Goal: Obtain resource: Obtain resource

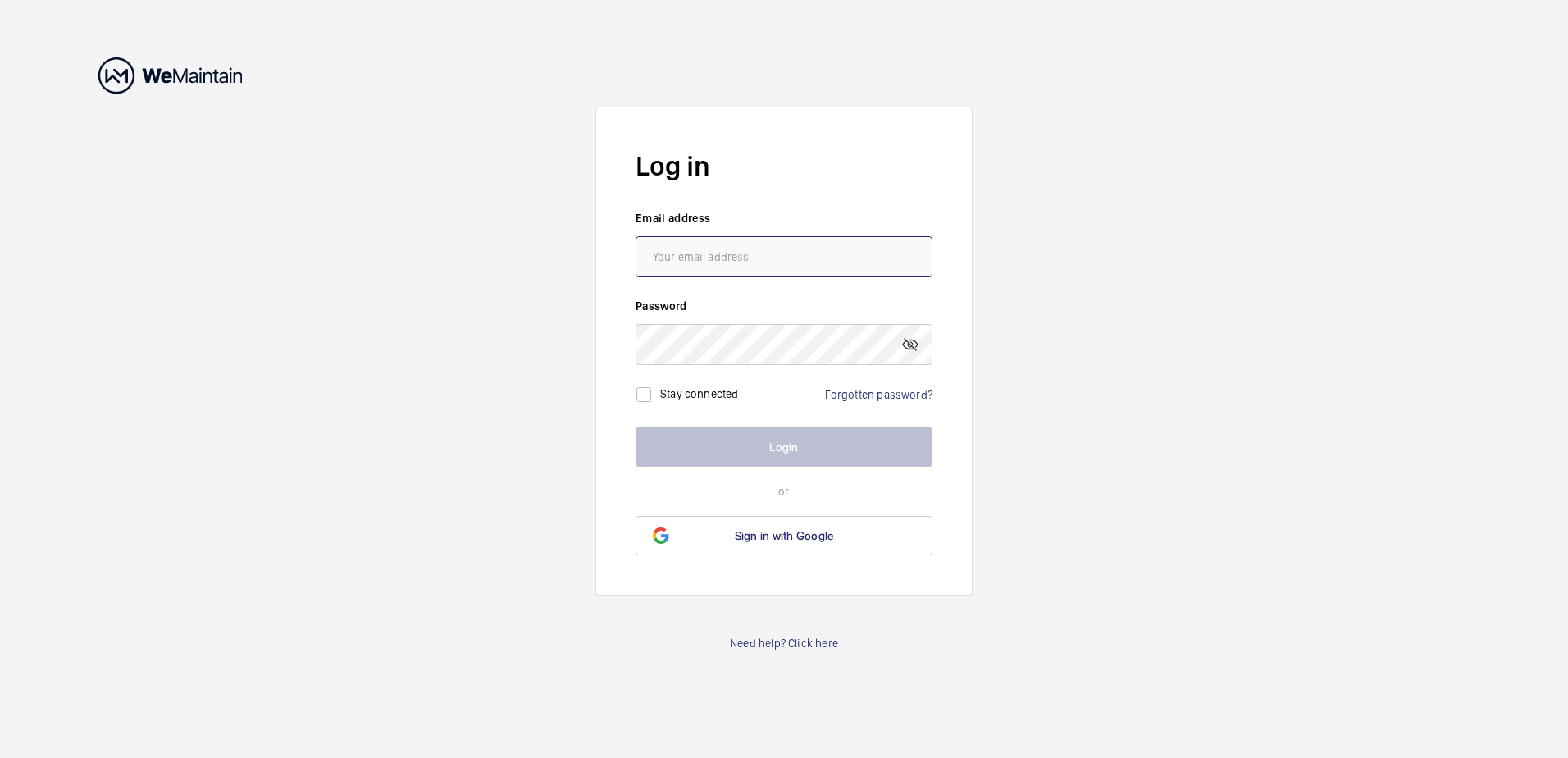
type input "[PERSON_NAME][EMAIL_ADDRESS][PERSON_NAME][DOMAIN_NAME]"
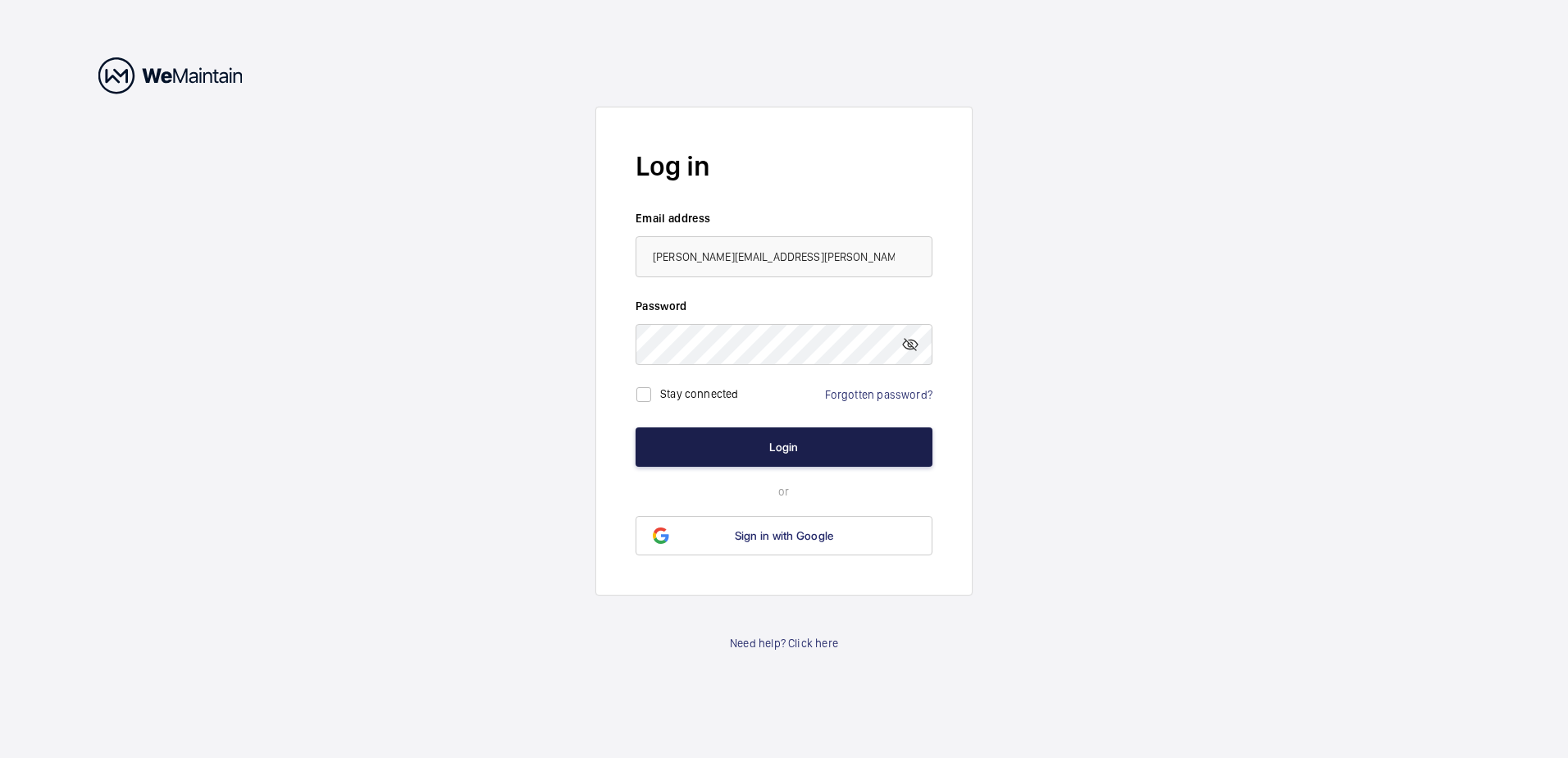
click at [705, 434] on button "Login" at bounding box center [784, 447] width 296 height 39
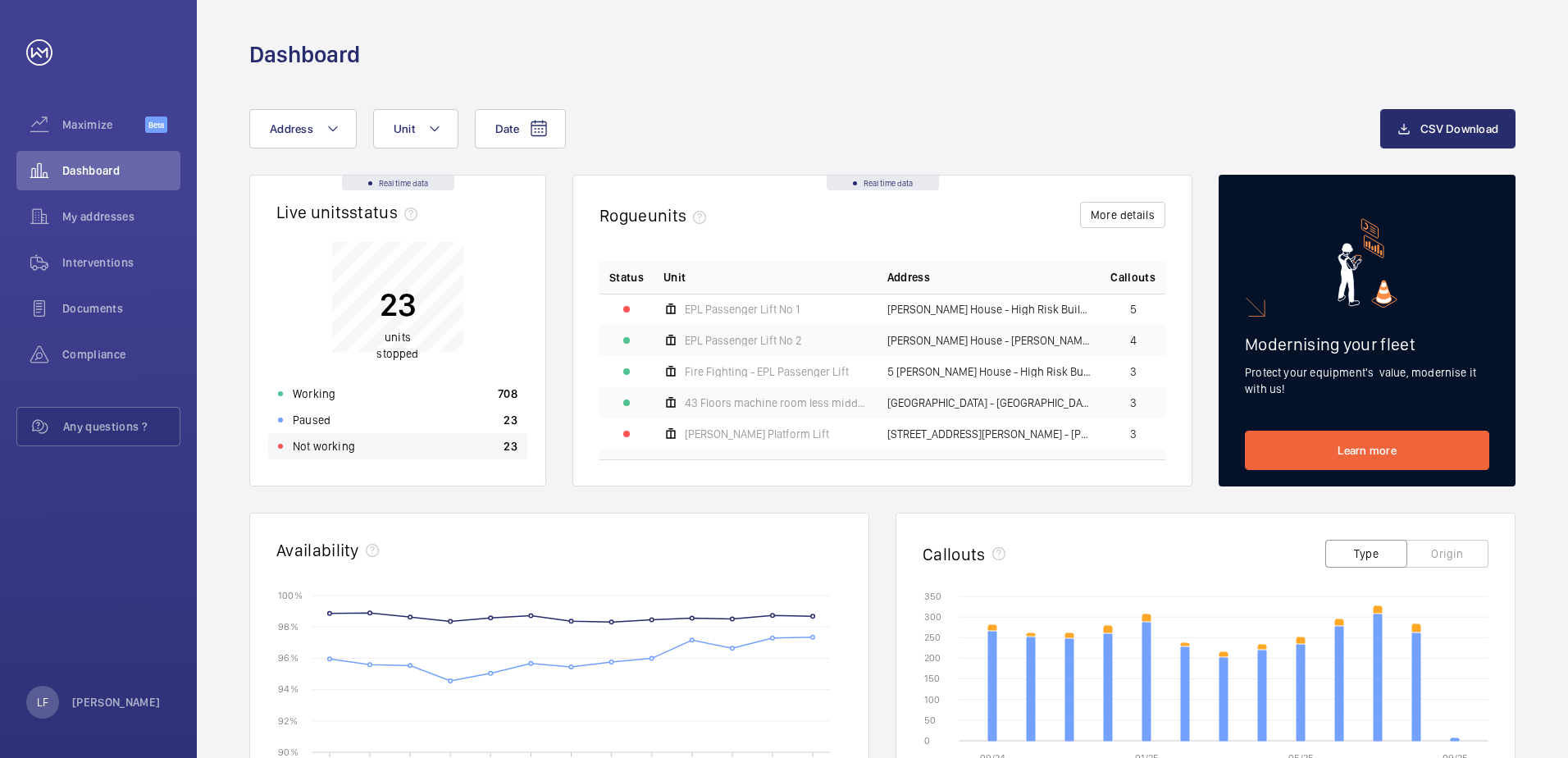
click at [348, 456] on div "Not working 23" at bounding box center [398, 446] width 259 height 26
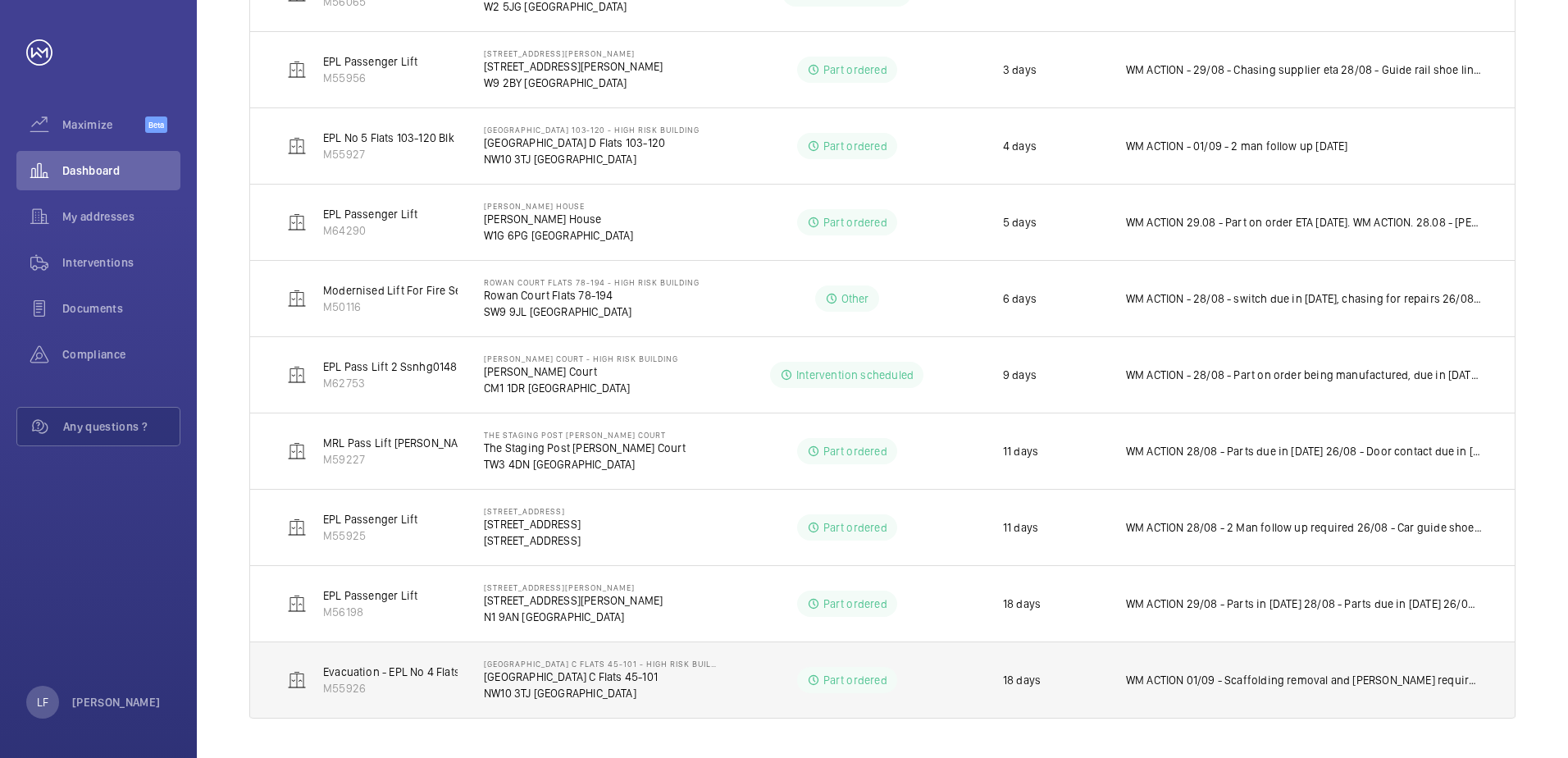
scroll to position [929, 0]
click at [534, 688] on p "NW10 3TJ [GEOGRAPHIC_DATA]" at bounding box center [600, 693] width 233 height 17
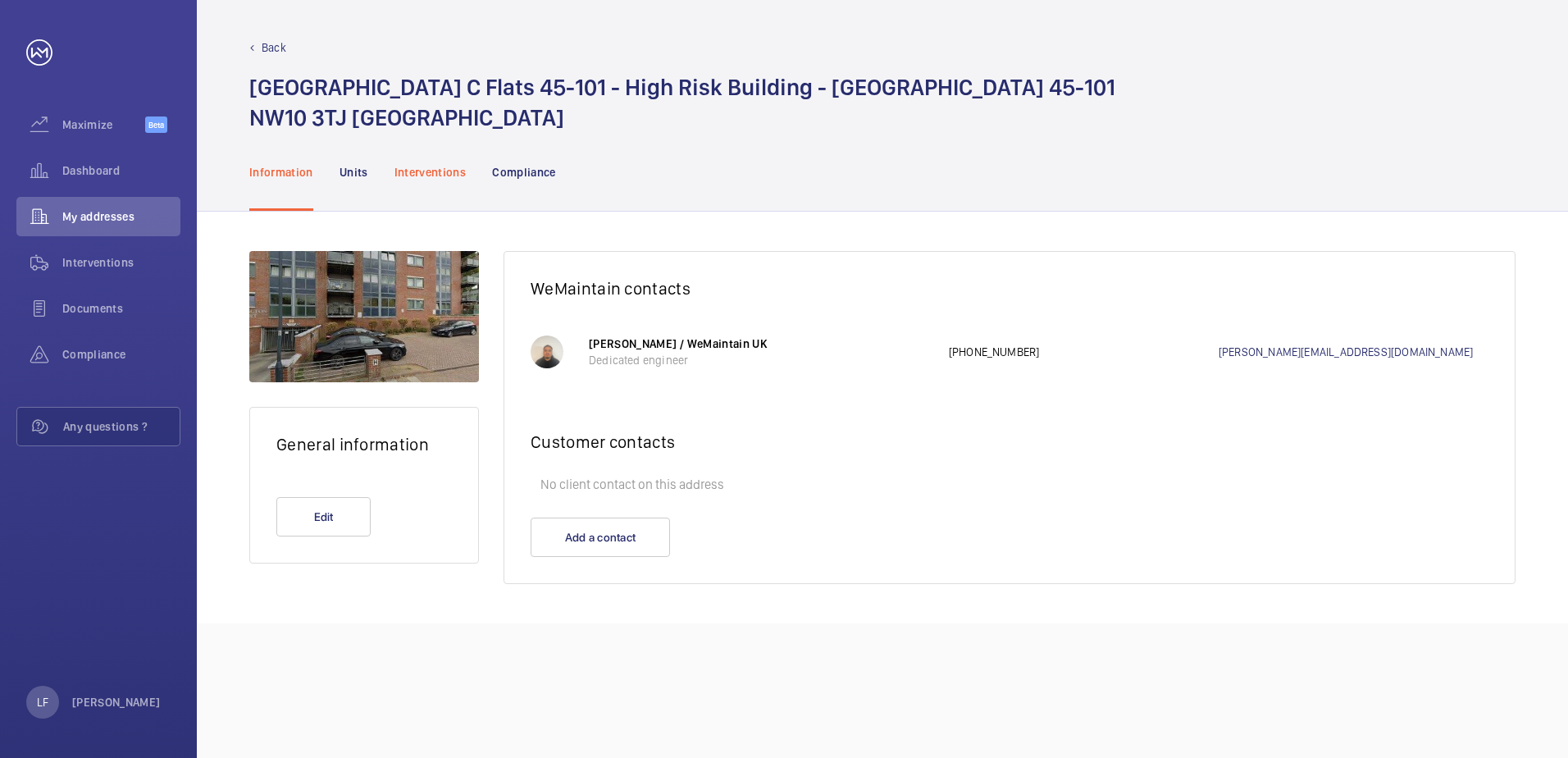
click at [431, 173] on p "Interventions" at bounding box center [430, 172] width 72 height 17
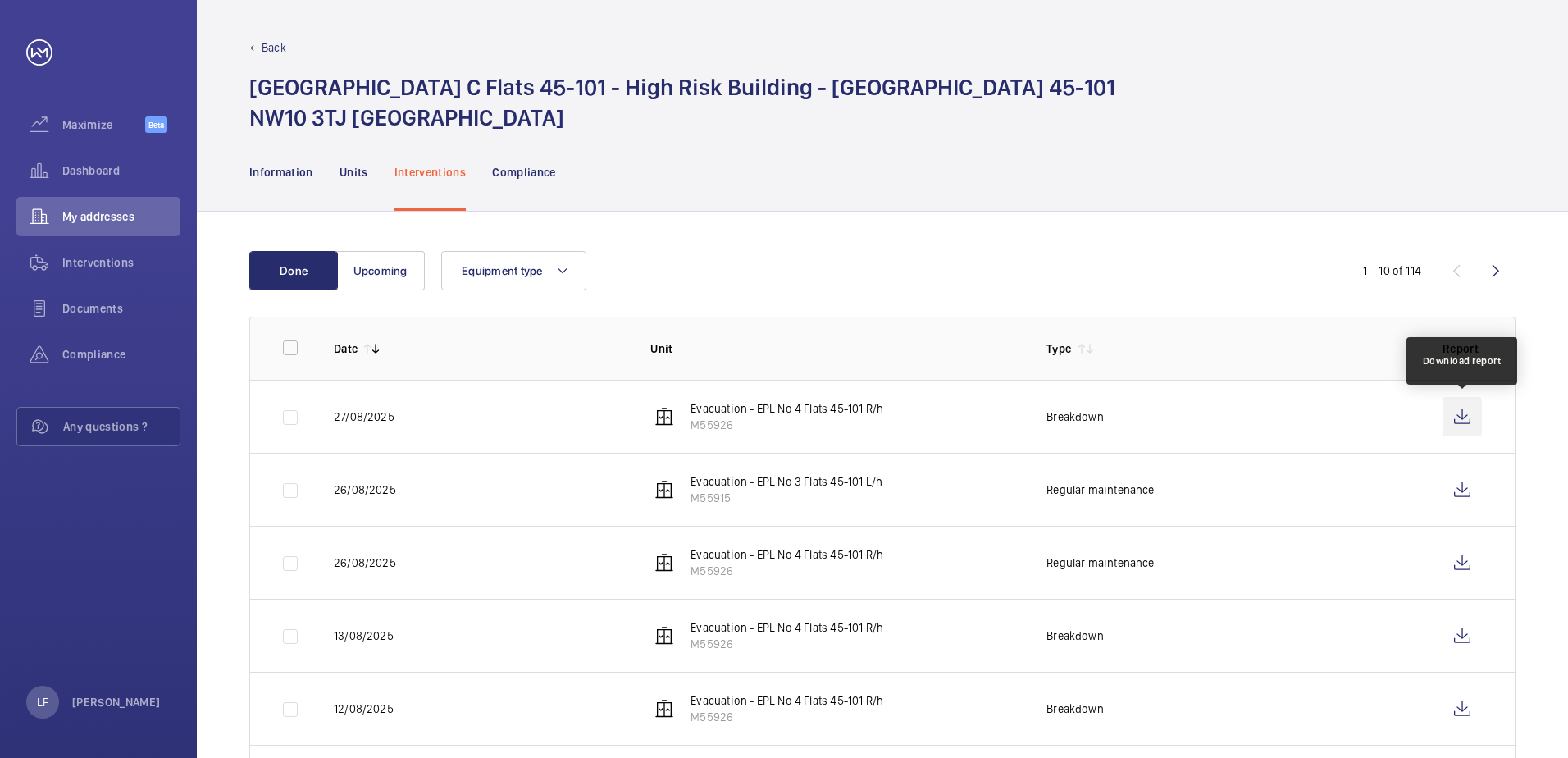
click at [1457, 417] on wm-front-icon-button at bounding box center [1462, 417] width 39 height 39
click at [1447, 638] on wm-front-icon-button at bounding box center [1462, 636] width 39 height 39
click at [103, 164] on span "Dashboard" at bounding box center [121, 171] width 118 height 17
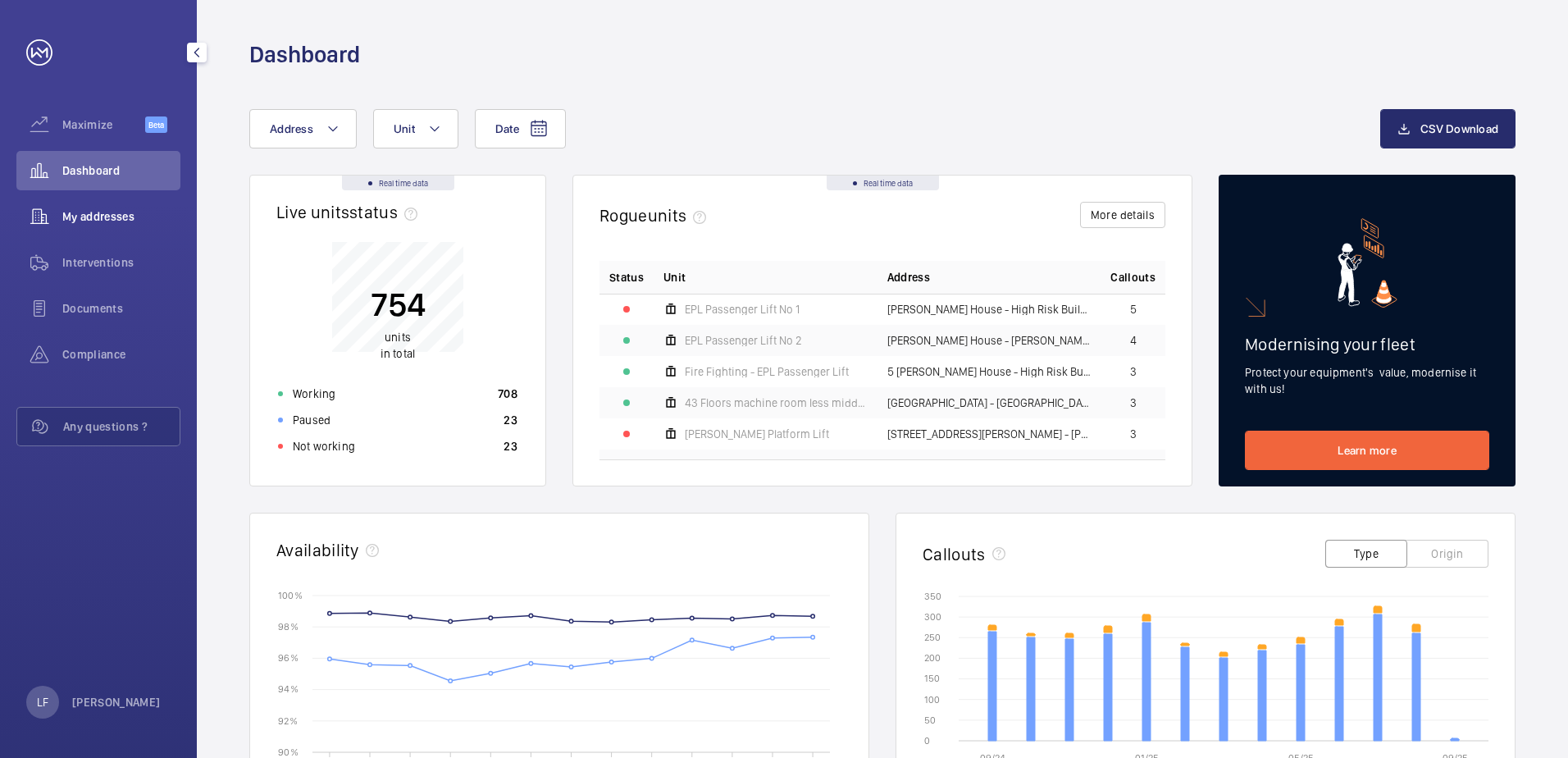
click at [92, 213] on span "My addresses" at bounding box center [121, 216] width 118 height 17
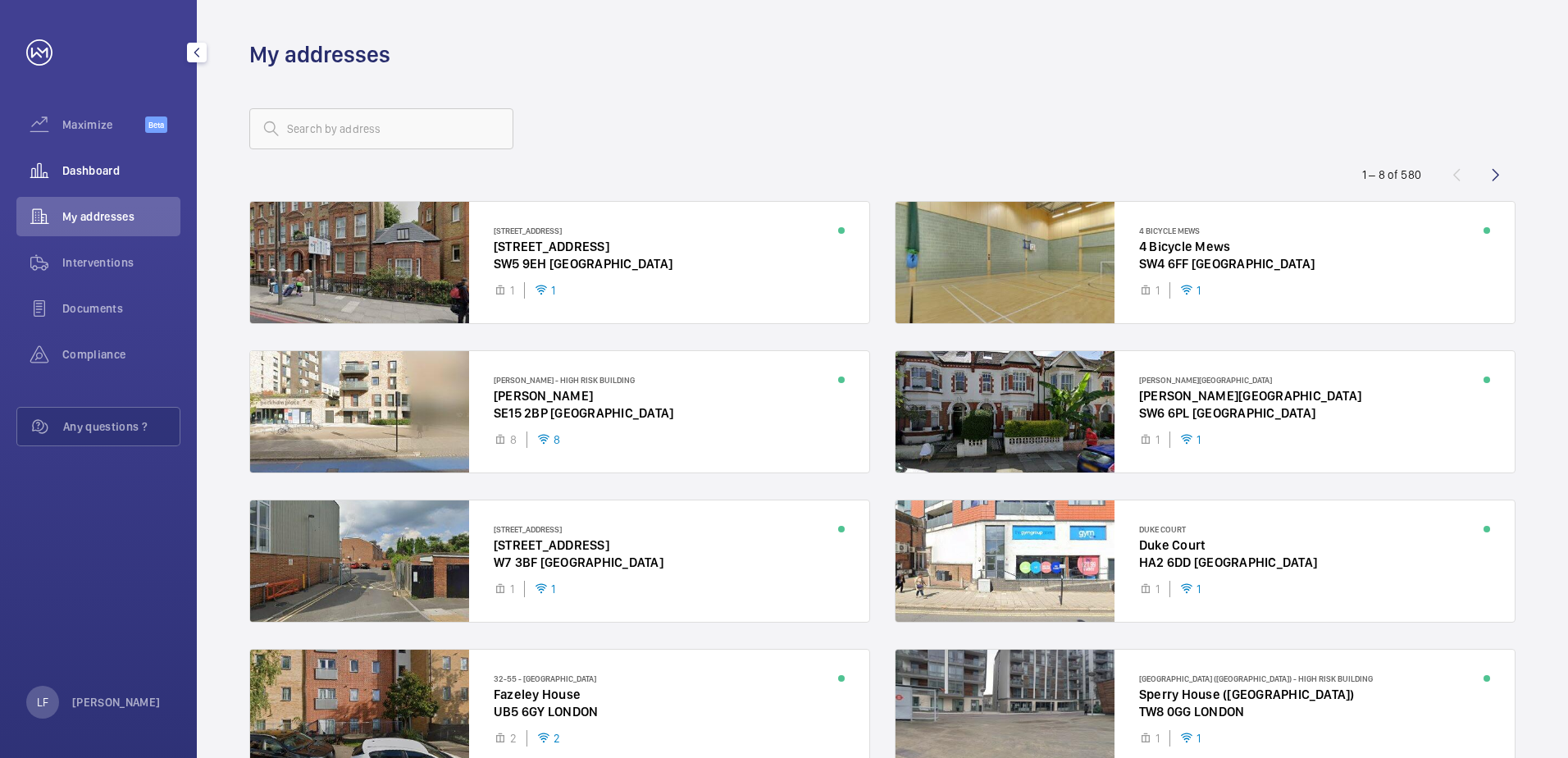
click at [75, 179] on div "Dashboard" at bounding box center [99, 171] width 164 height 39
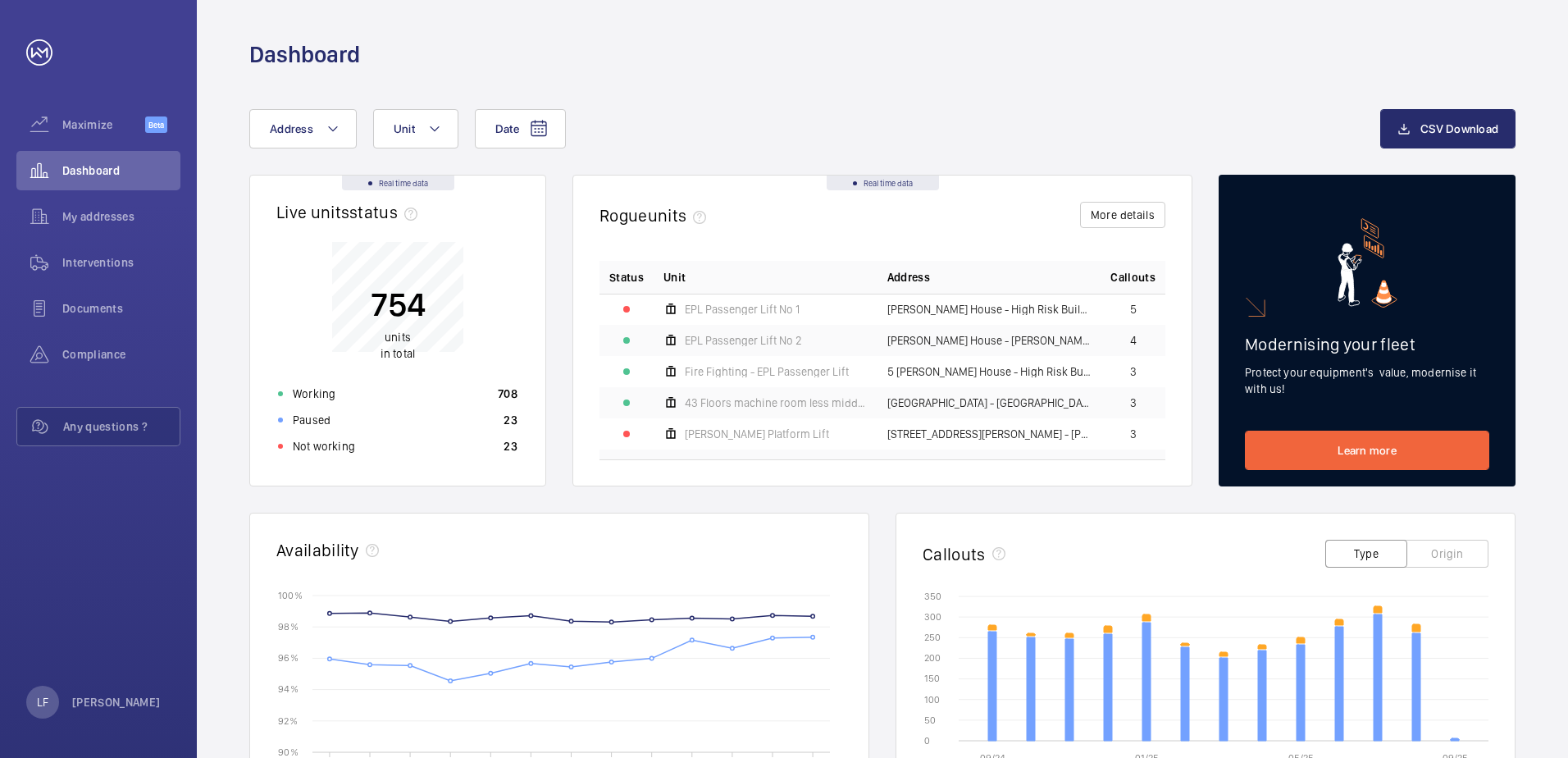
click at [404, 463] on wm-front-card-body "754 units in total Working 708 Paused 23 Not working 23" at bounding box center [397, 353] width 296 height 263
click at [403, 457] on div "Not working 23" at bounding box center [398, 446] width 259 height 26
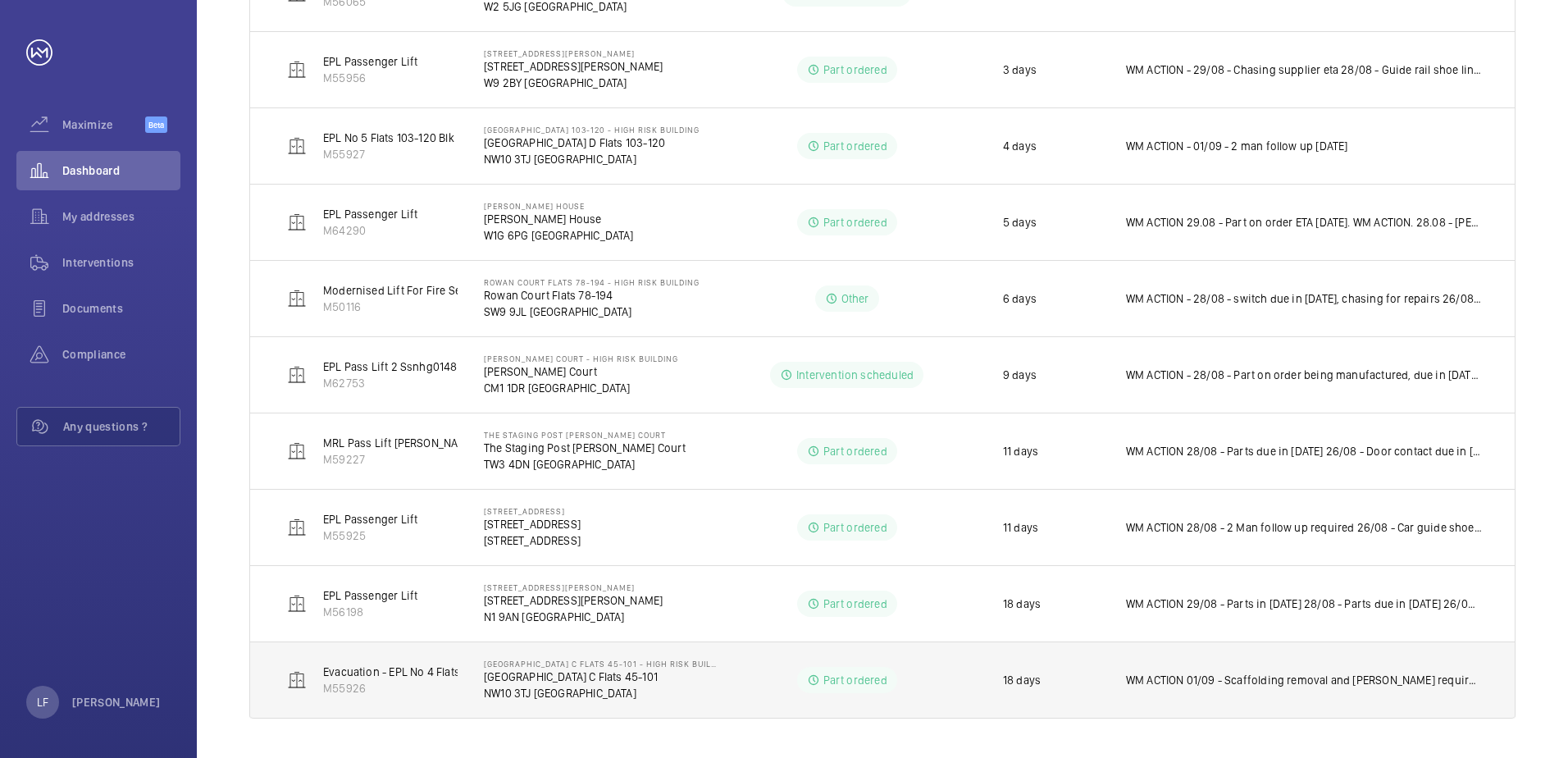
scroll to position [929, 0]
click at [505, 680] on p "[GEOGRAPHIC_DATA] C Flats 45-101" at bounding box center [600, 677] width 233 height 17
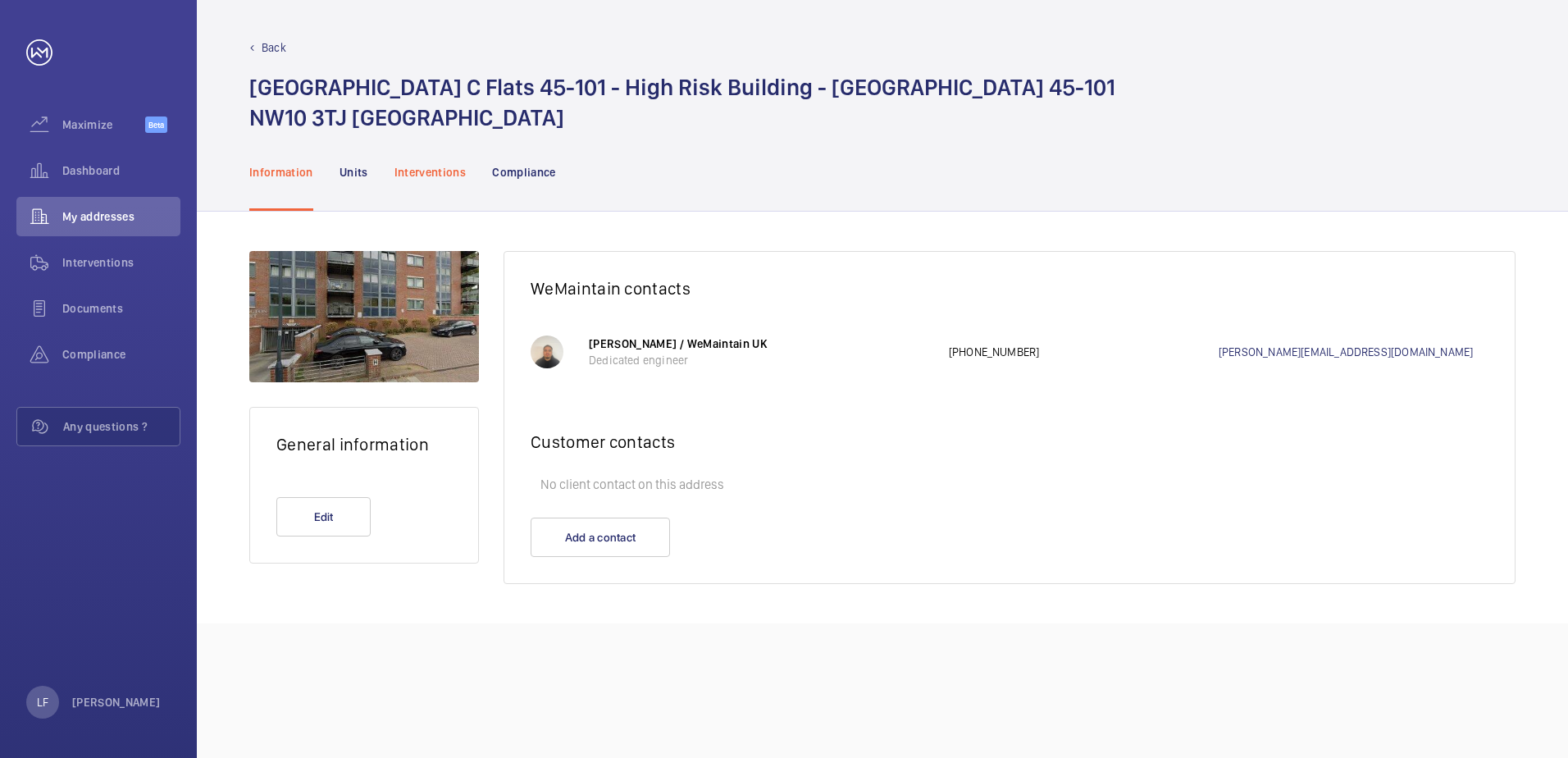
click at [441, 192] on div "Interventions" at bounding box center [430, 172] width 72 height 78
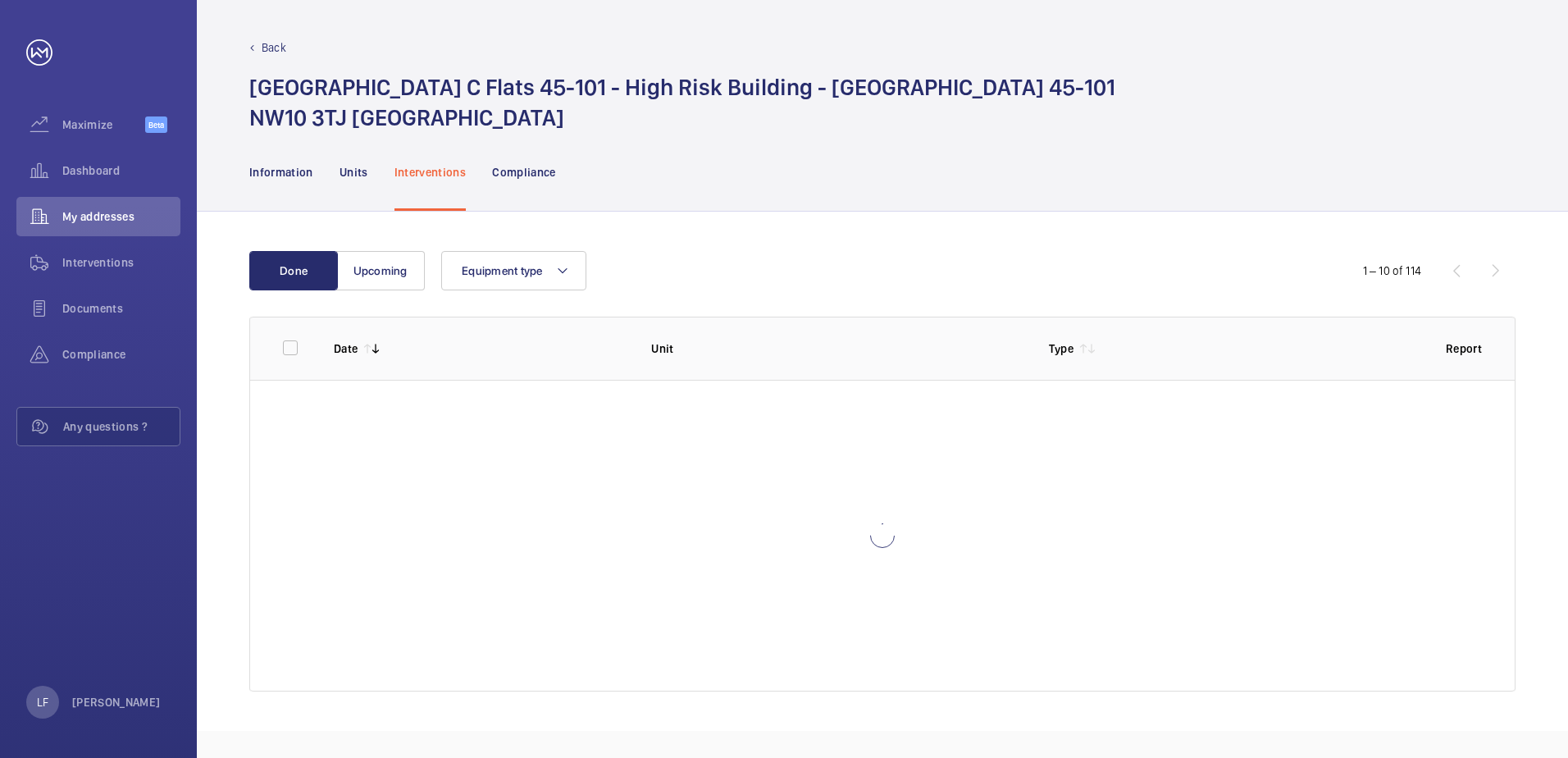
click at [434, 186] on div "Interventions" at bounding box center [430, 172] width 72 height 78
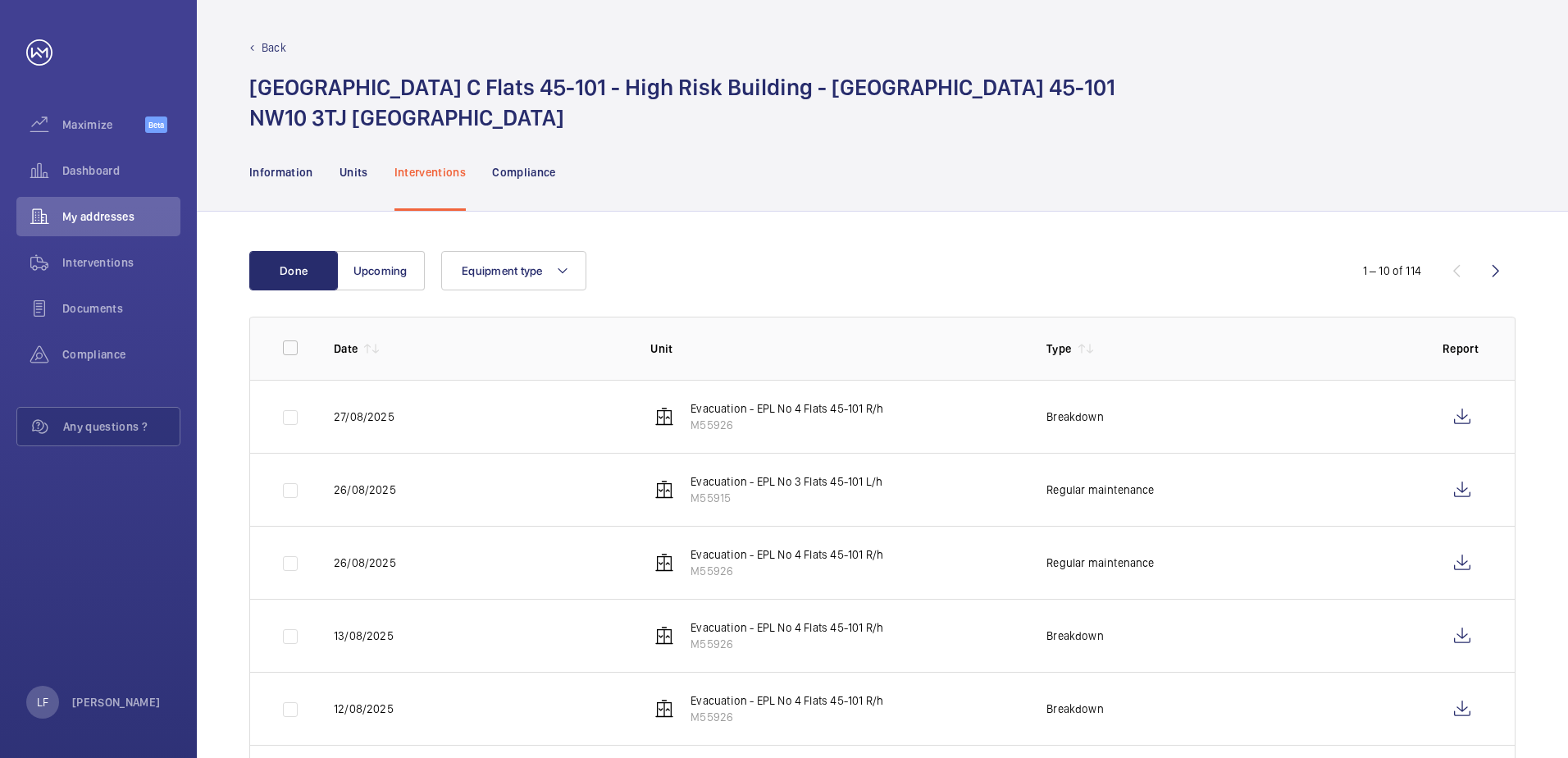
scroll to position [82, 0]
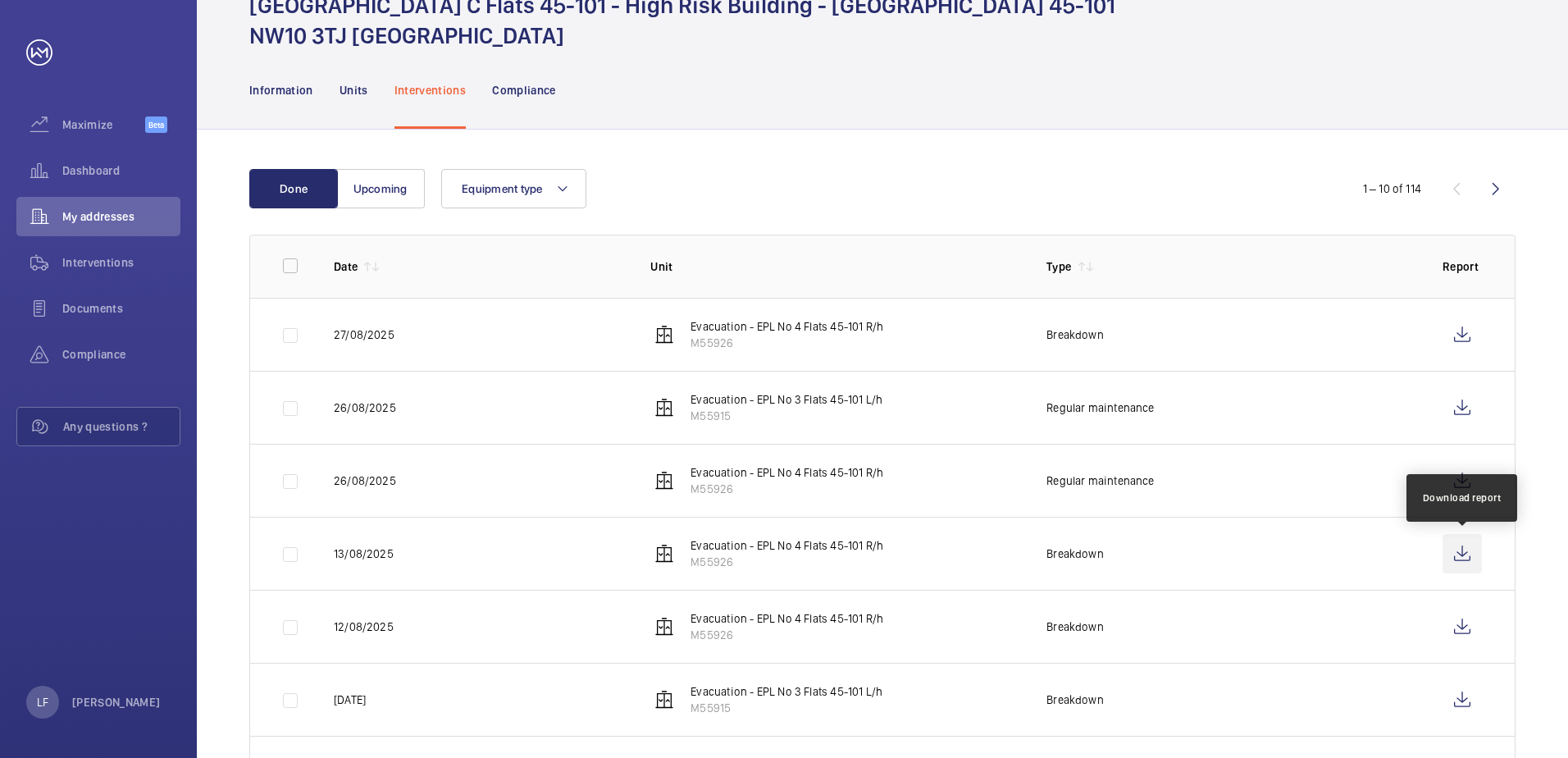
click at [1451, 552] on wm-front-icon-button at bounding box center [1462, 554] width 39 height 39
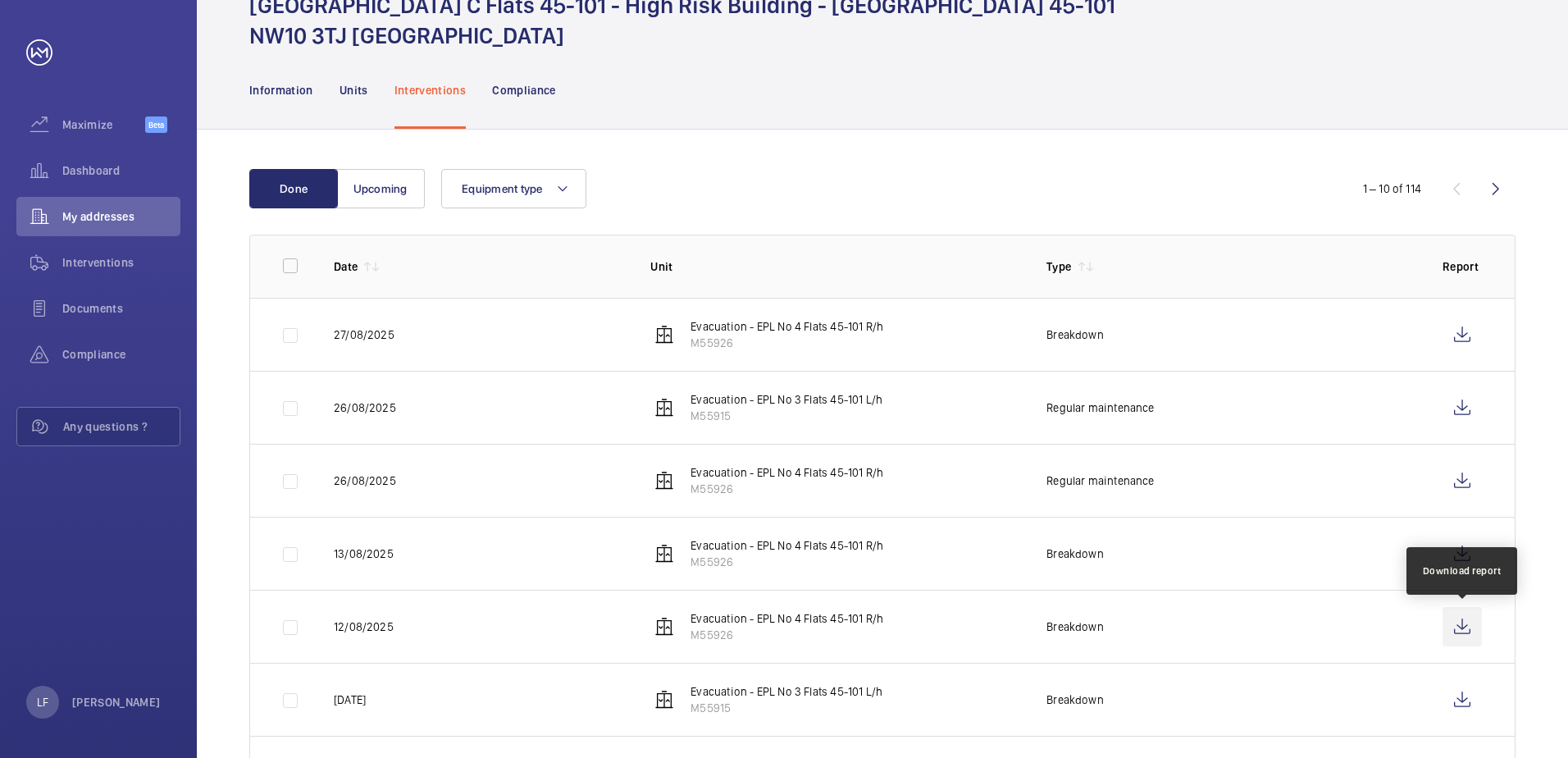
click at [1455, 630] on wm-front-icon-button at bounding box center [1462, 627] width 39 height 39
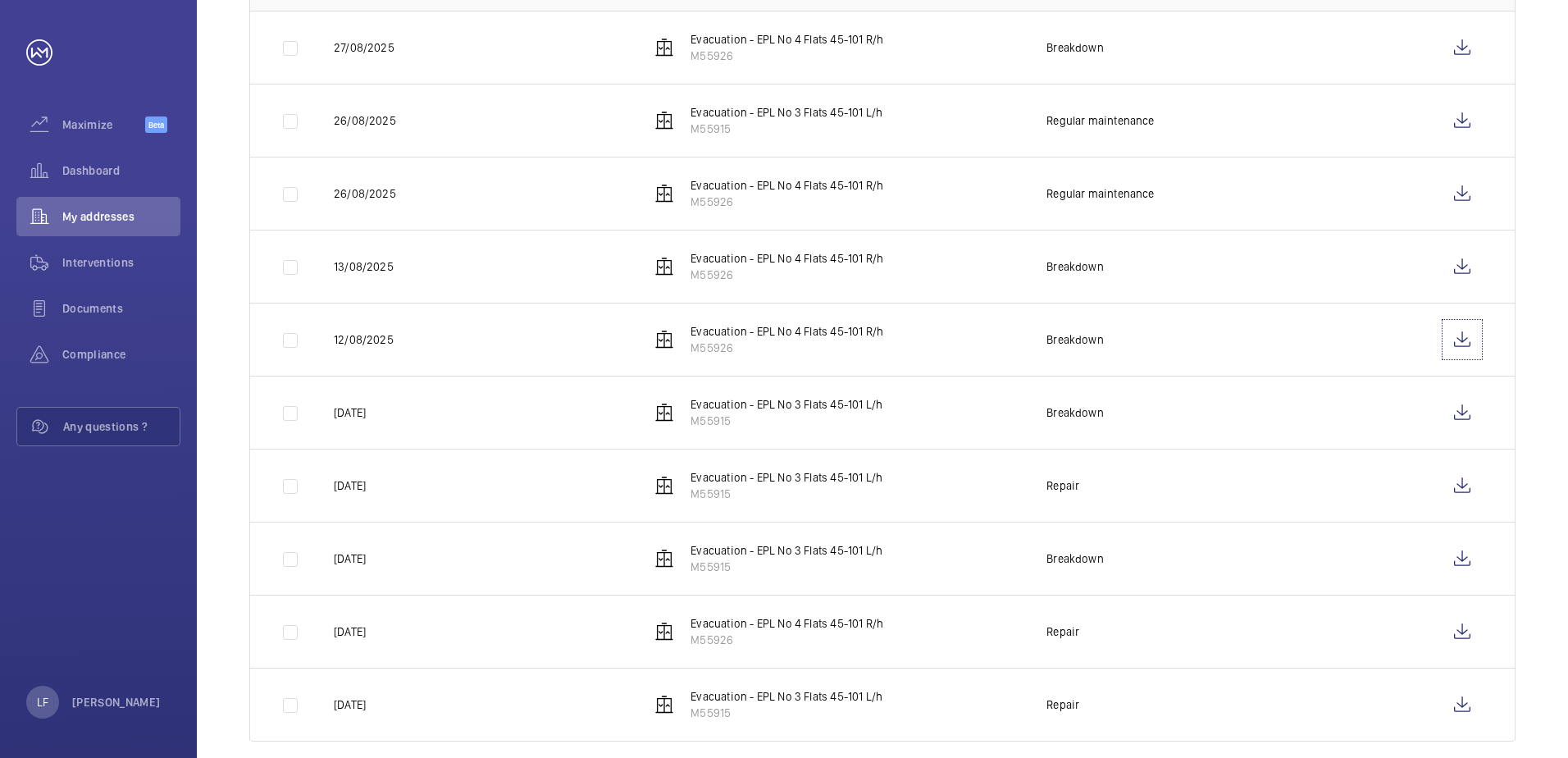
scroll to position [392, 0]
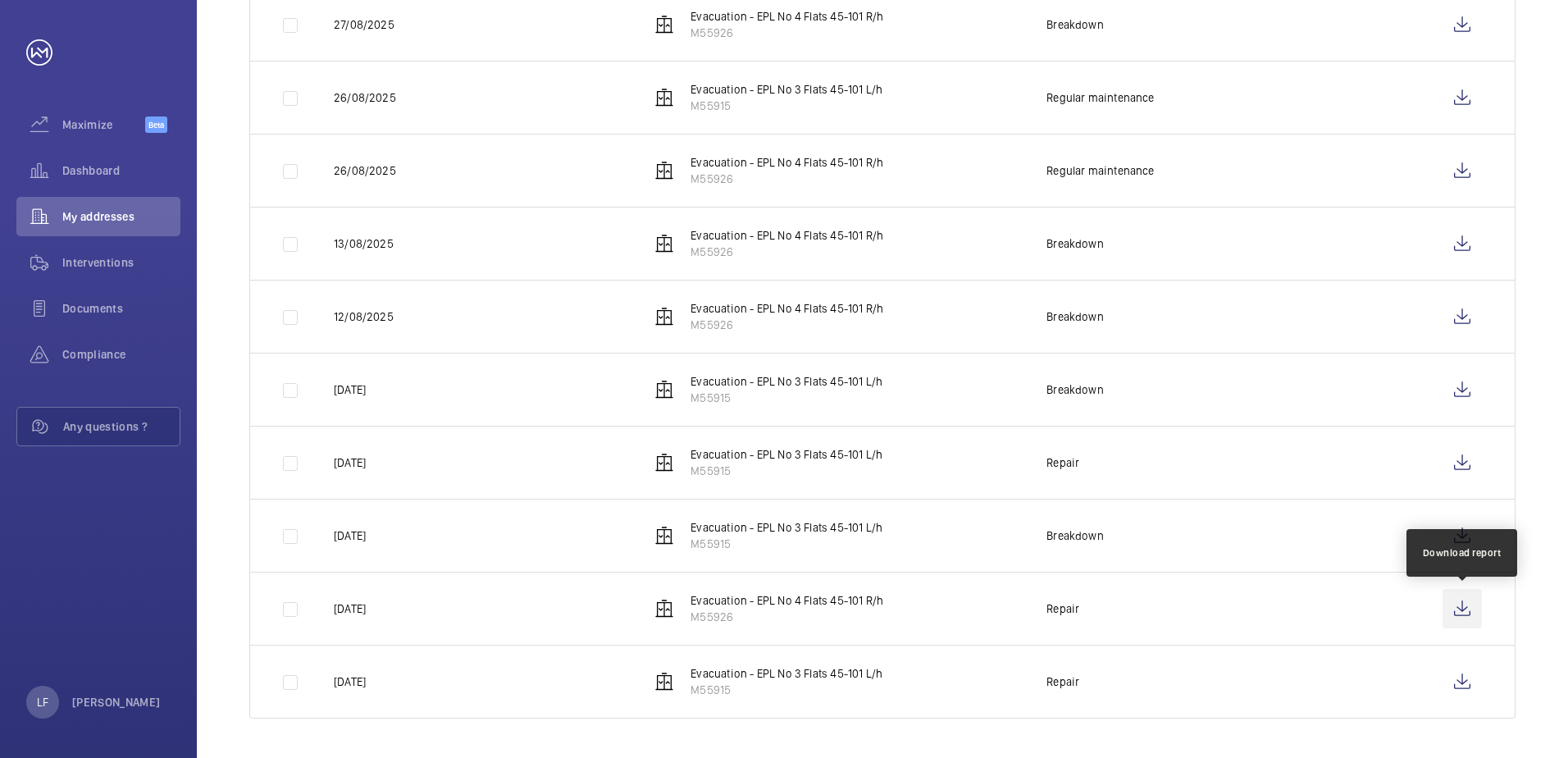
click at [1447, 612] on wm-front-icon-button at bounding box center [1462, 609] width 39 height 39
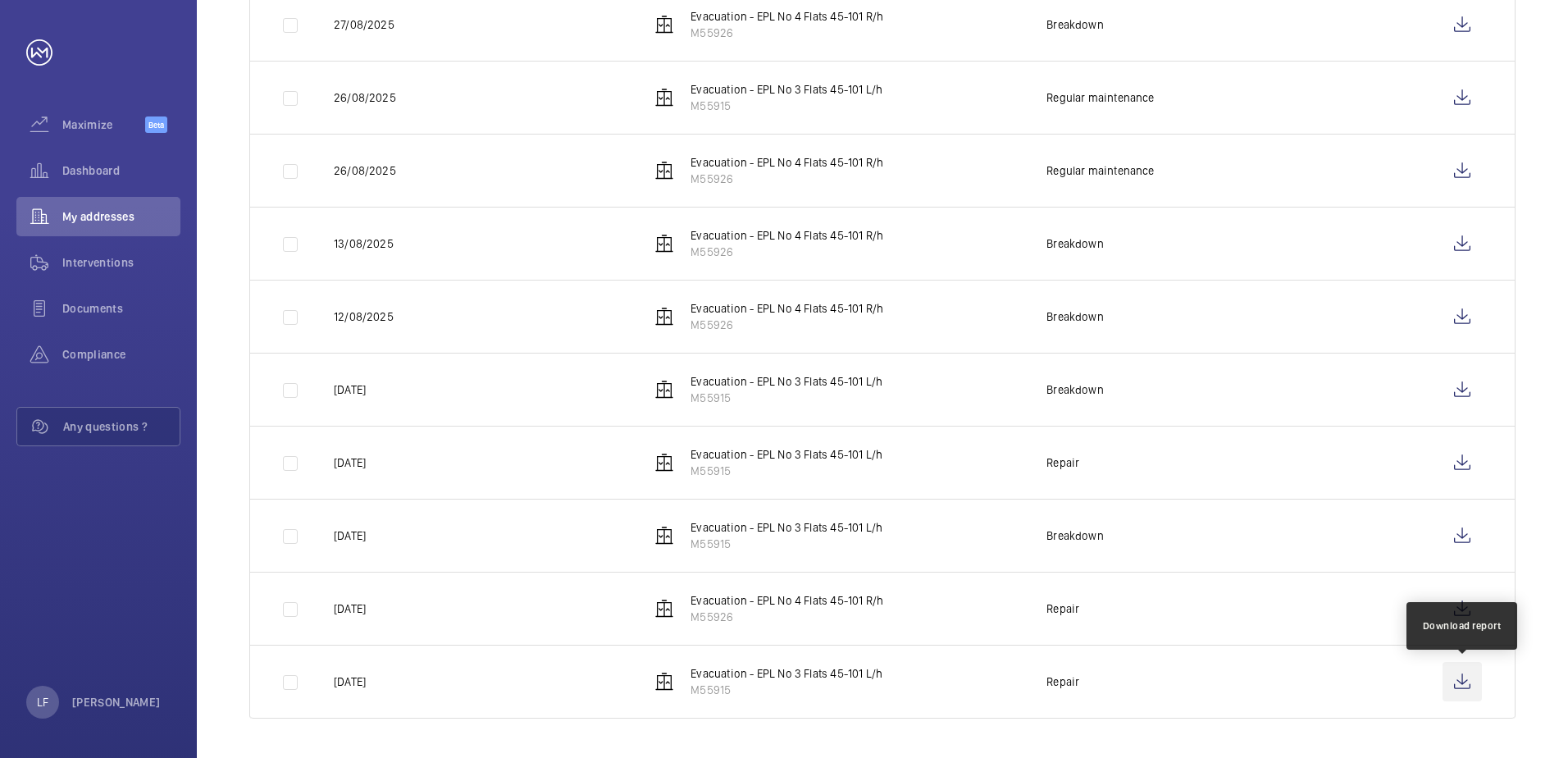
click at [1471, 683] on wm-front-icon-button at bounding box center [1462, 682] width 39 height 39
click at [92, 164] on span "Dashboard" at bounding box center [121, 171] width 118 height 17
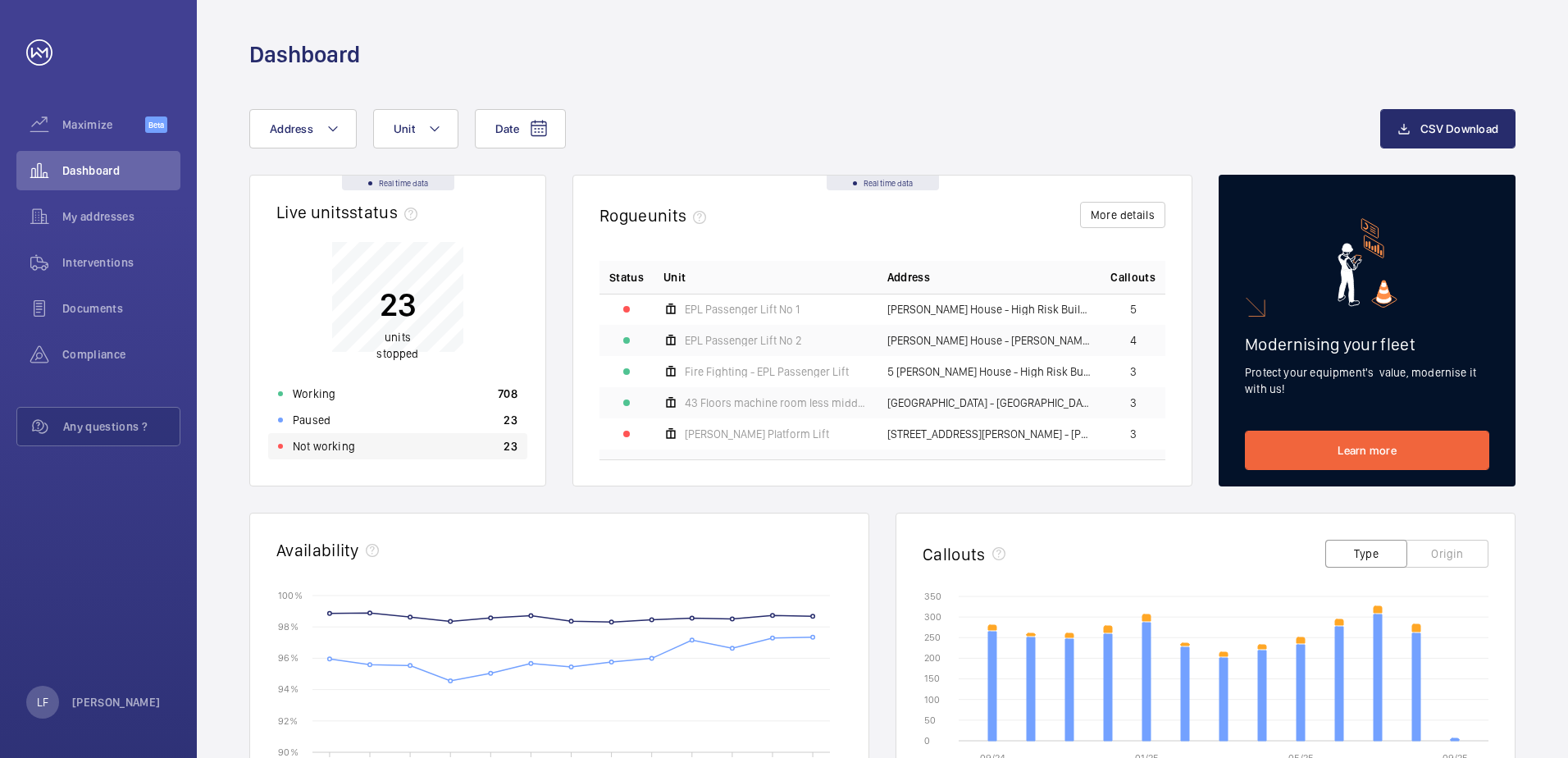
click at [329, 446] on p "Not working" at bounding box center [323, 447] width 62 height 17
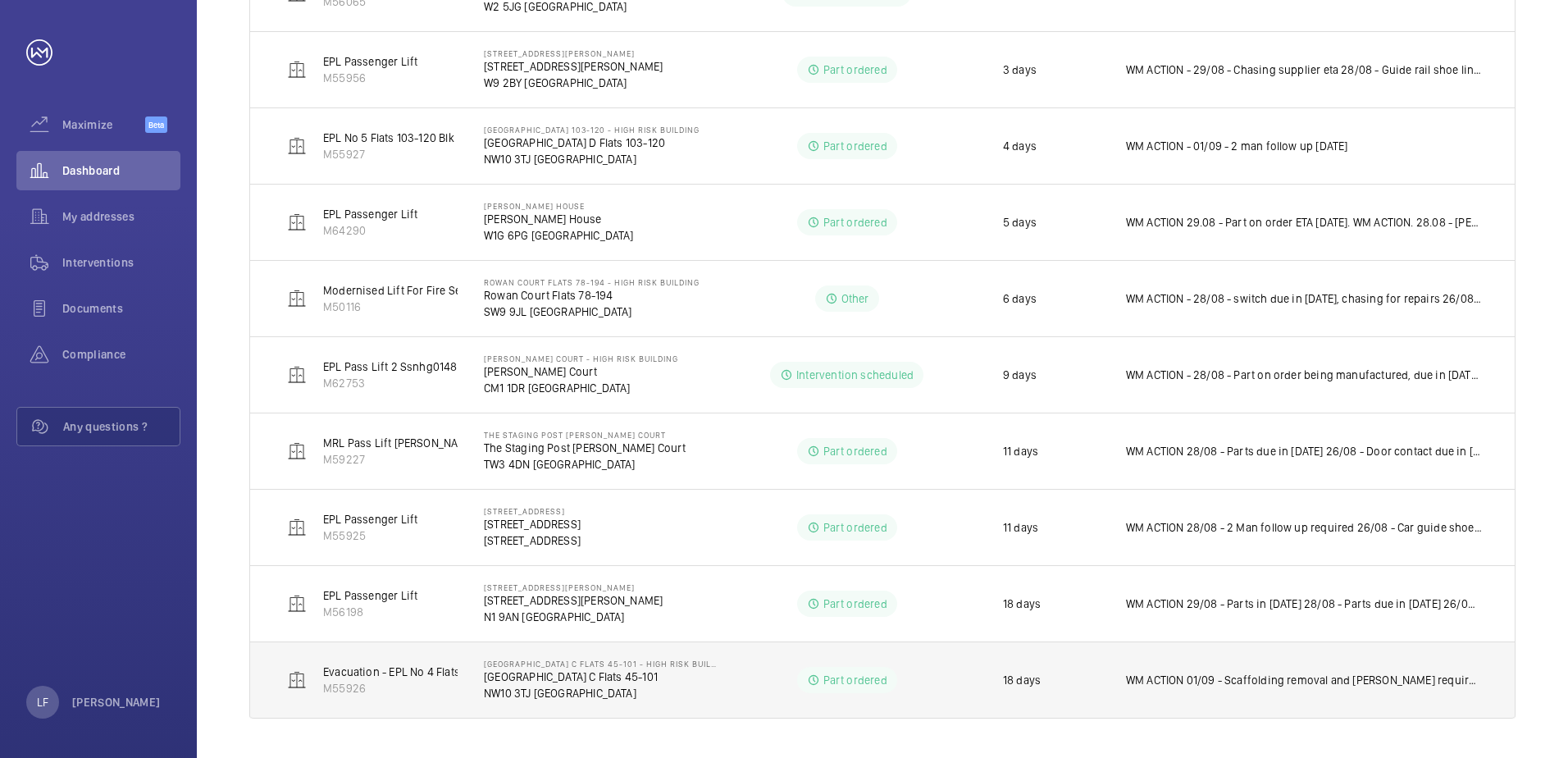
scroll to position [929, 0]
click at [1238, 679] on p "WM ACTION 01/09 - Scaffolding removal and [PERSON_NAME] required, chasing [PERS…" at bounding box center [1304, 680] width 356 height 17
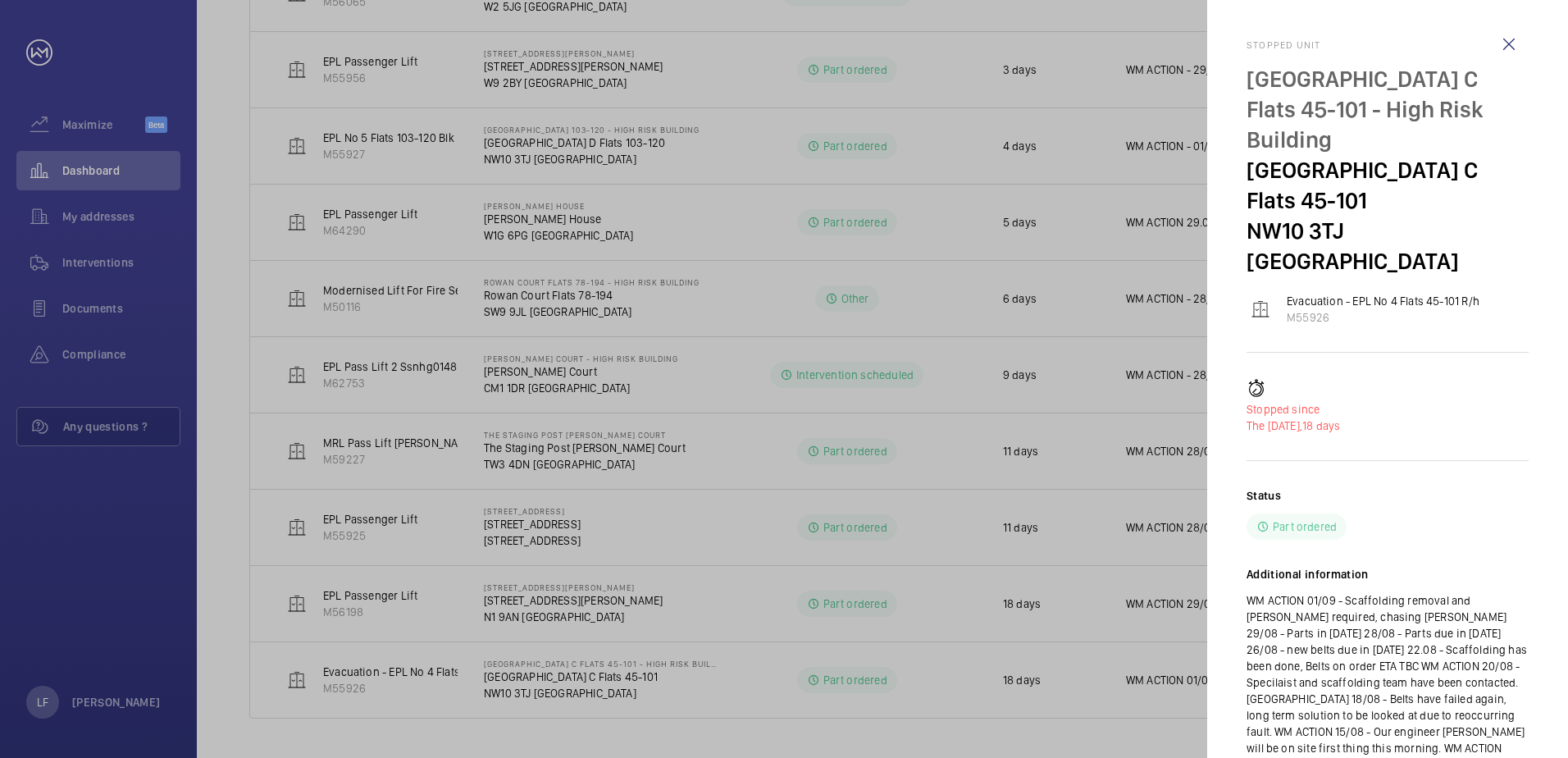
drag, startPoint x: 997, startPoint y: 693, endPoint x: 972, endPoint y: 695, distance: 25.1
click at [972, 695] on div at bounding box center [784, 379] width 1568 height 758
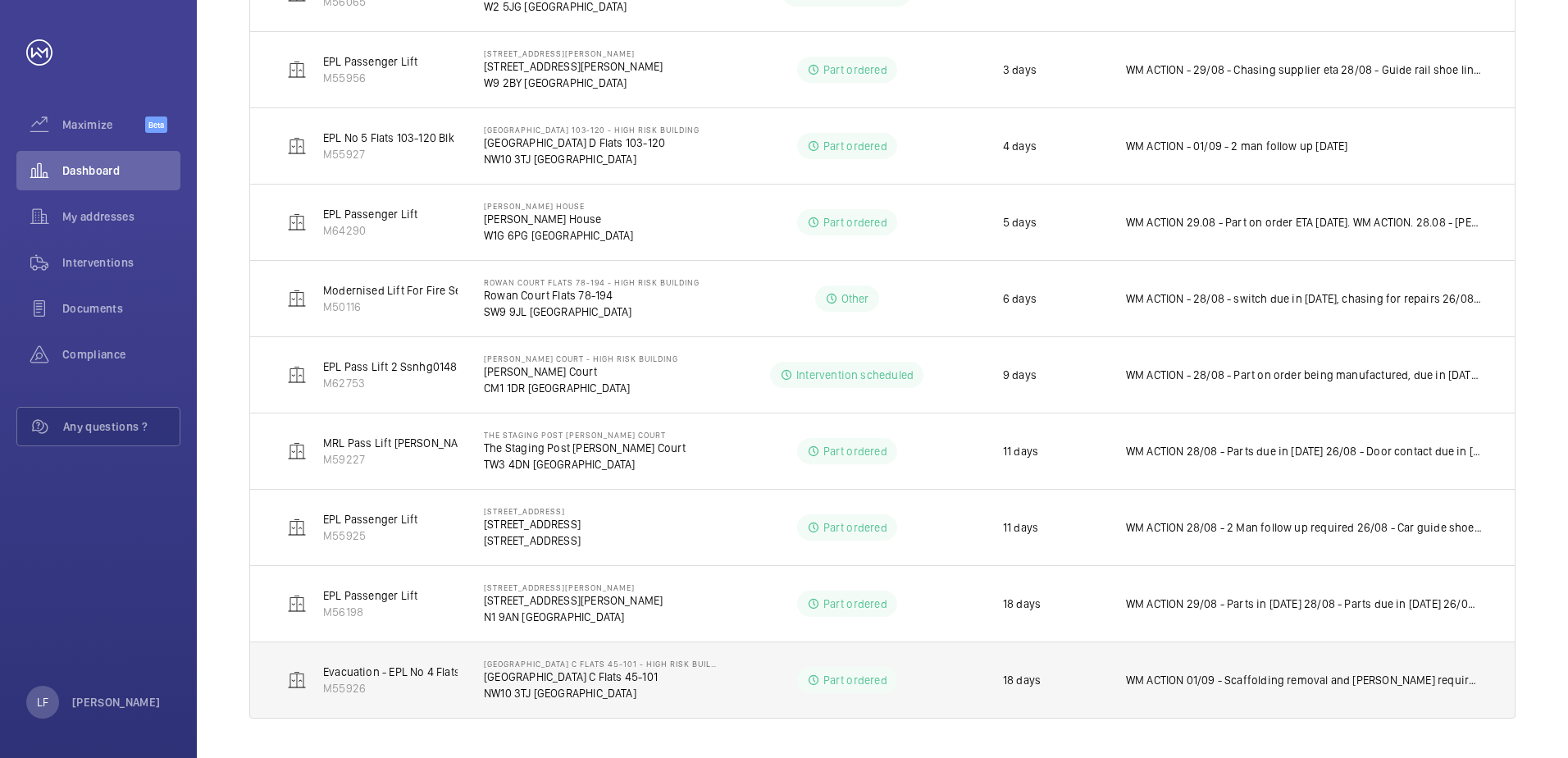
click at [1195, 668] on td "WM ACTION 01/09 - Scaffolding removal and [PERSON_NAME] required, chasing [PERS…" at bounding box center [1307, 680] width 415 height 77
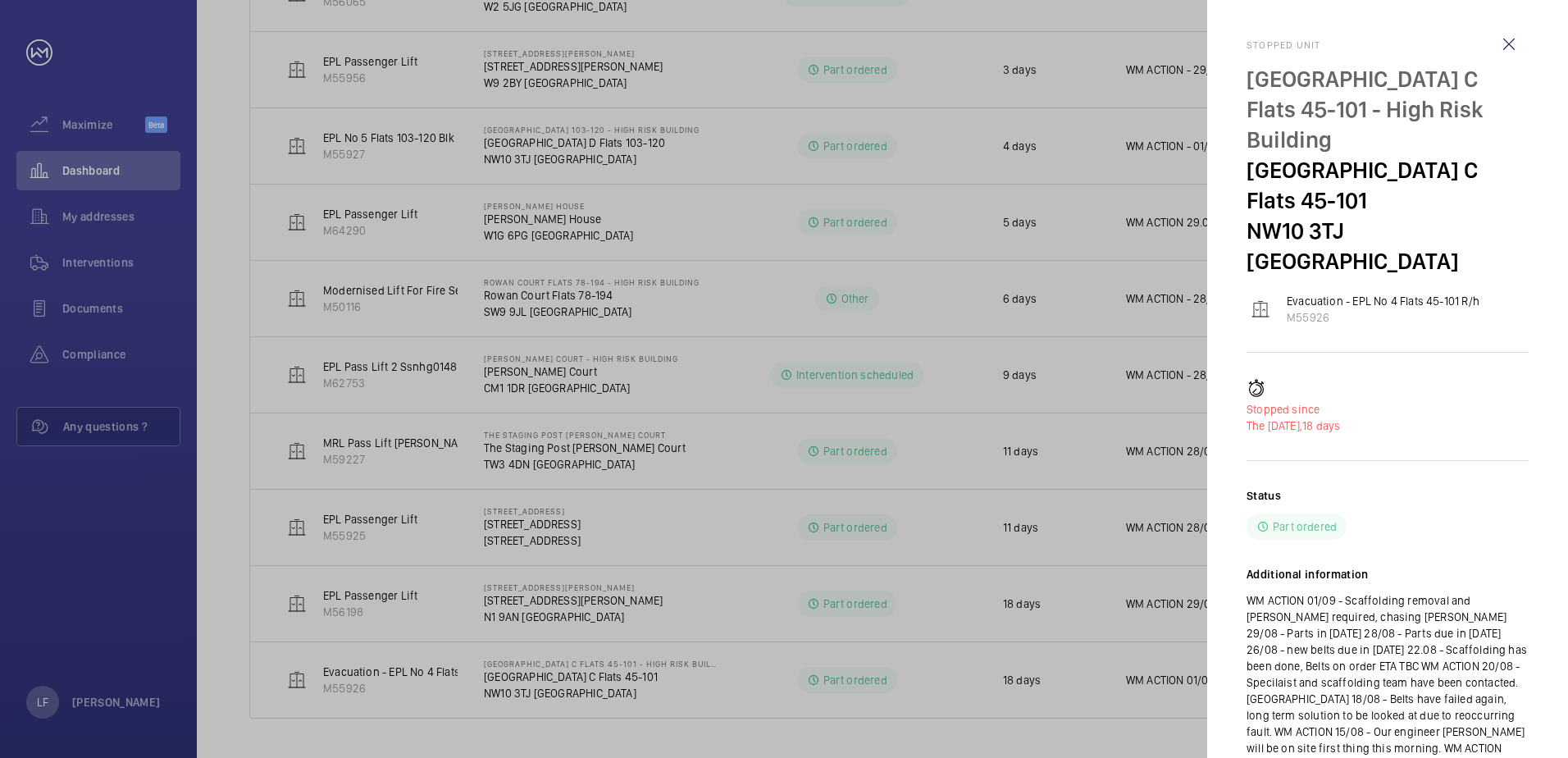
drag, startPoint x: 1160, startPoint y: 693, endPoint x: 1064, endPoint y: 692, distance: 96.0
click at [1064, 692] on div at bounding box center [784, 379] width 1568 height 758
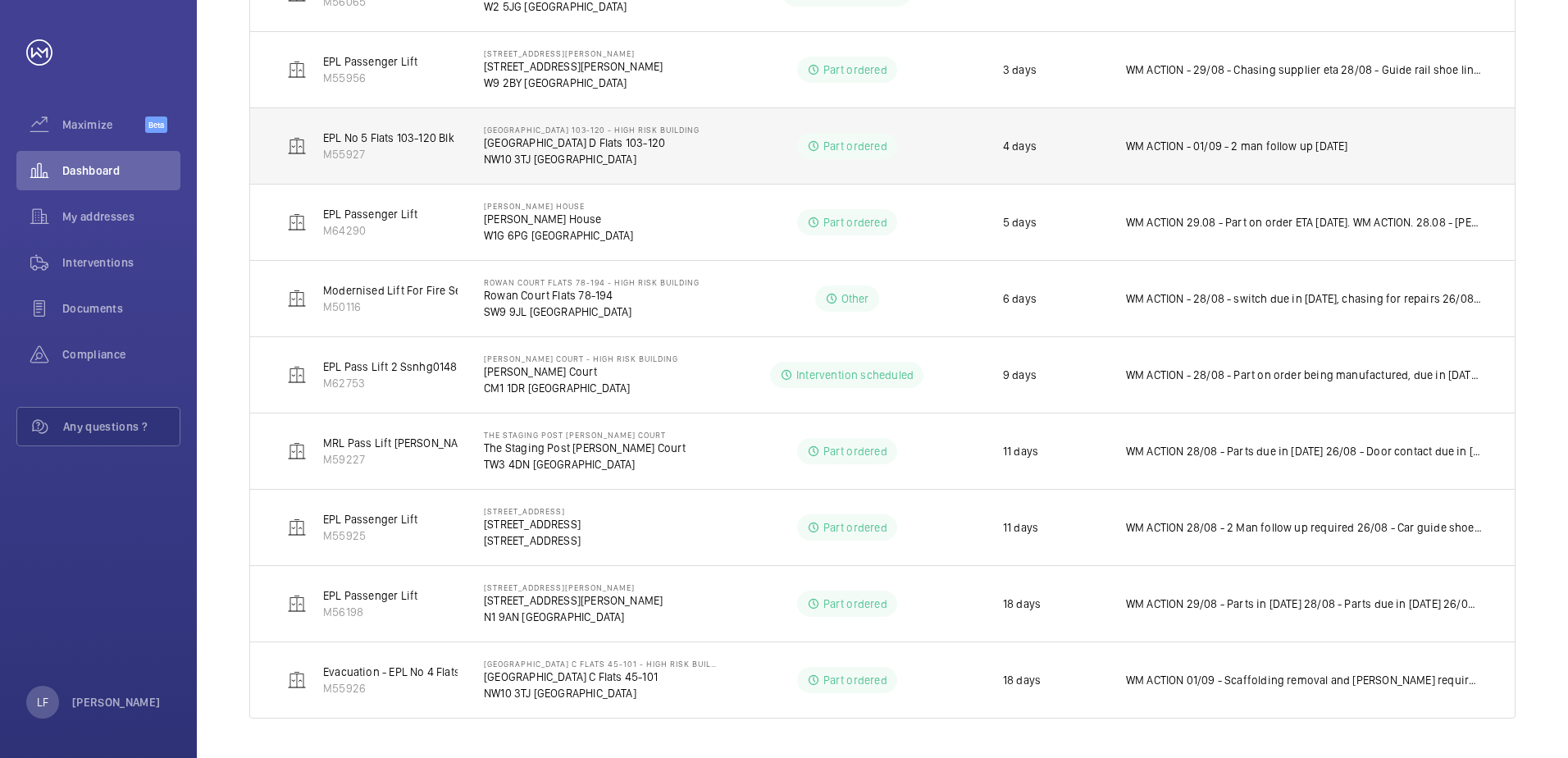
click at [507, 148] on p "[GEOGRAPHIC_DATA] D Flats 103-120" at bounding box center [591, 143] width 215 height 17
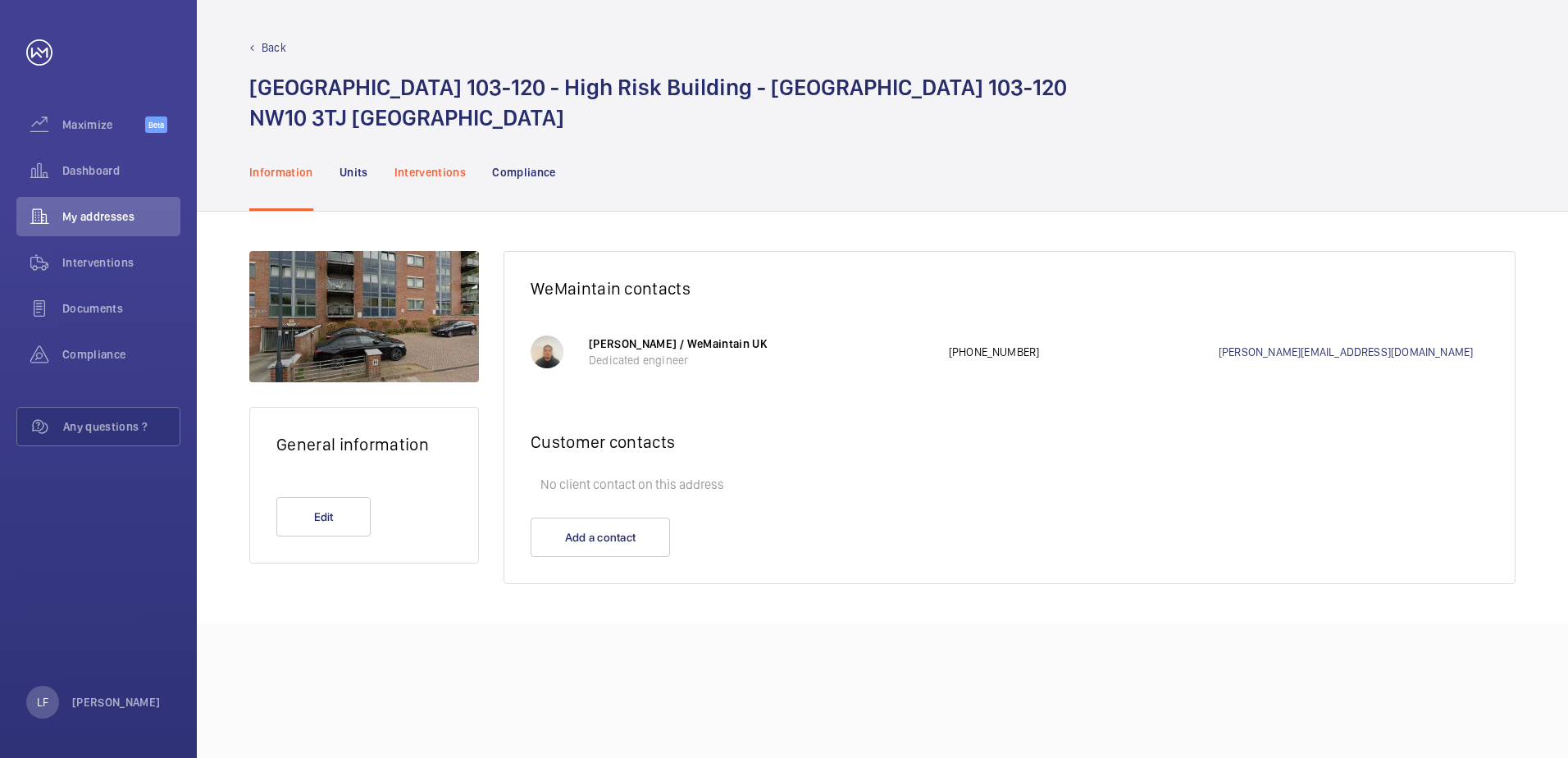
click at [431, 174] on p "Interventions" at bounding box center [430, 172] width 72 height 17
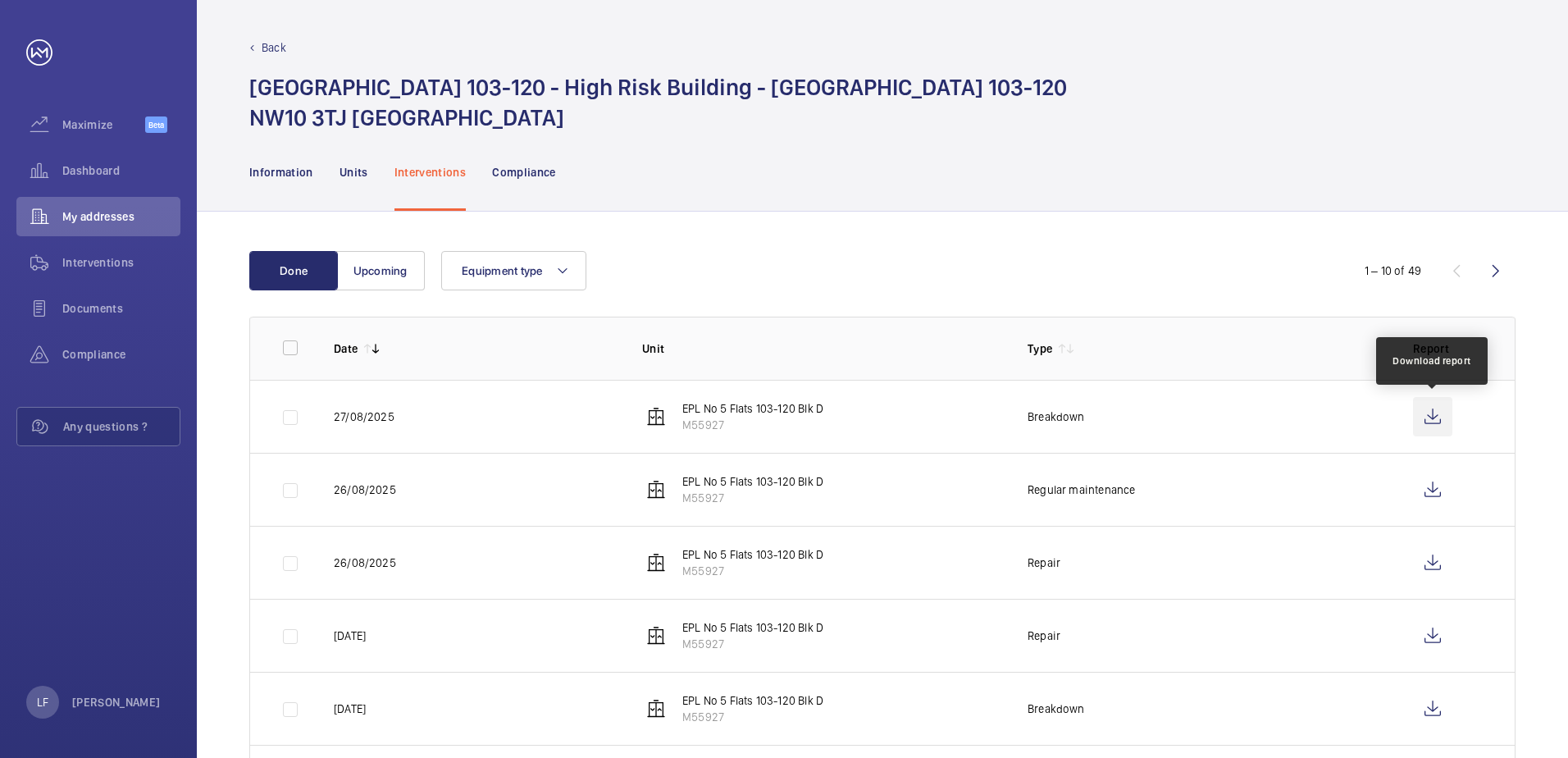
click at [1424, 414] on wm-front-icon-button at bounding box center [1433, 417] width 39 height 39
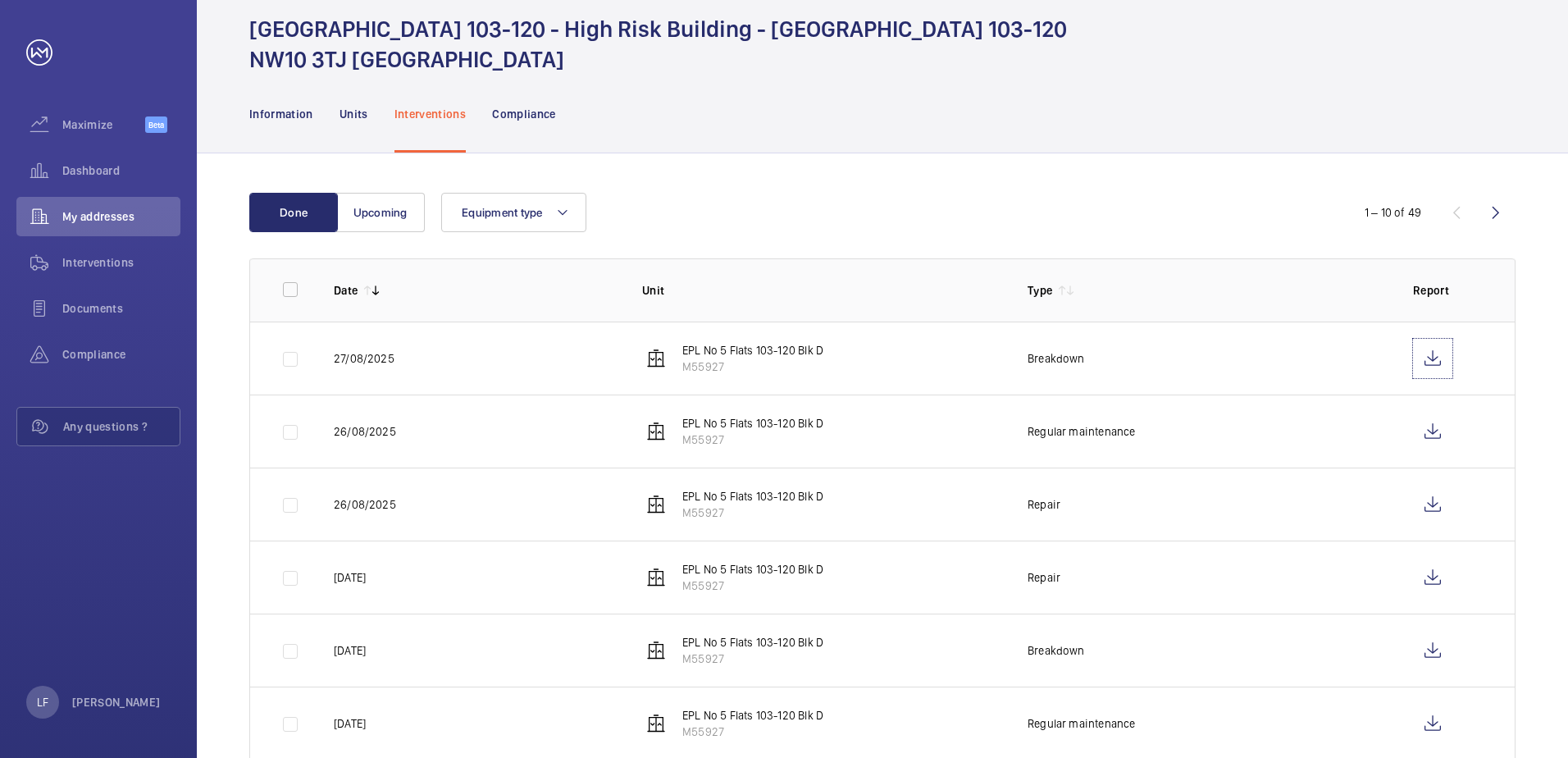
scroll to position [82, 0]
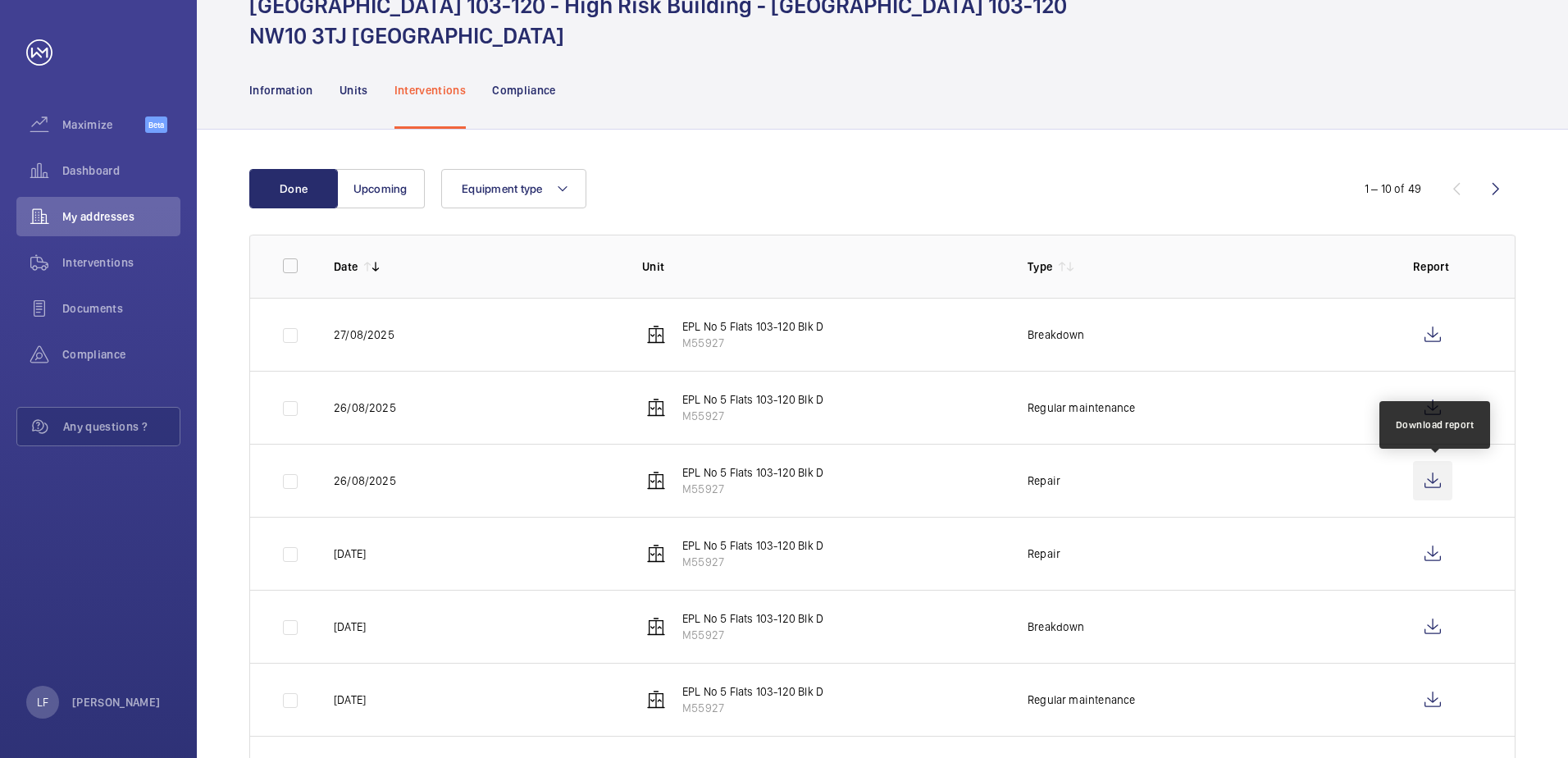
click at [1426, 484] on wm-front-icon-button at bounding box center [1433, 480] width 39 height 39
click at [111, 173] on span "Dashboard" at bounding box center [121, 171] width 118 height 17
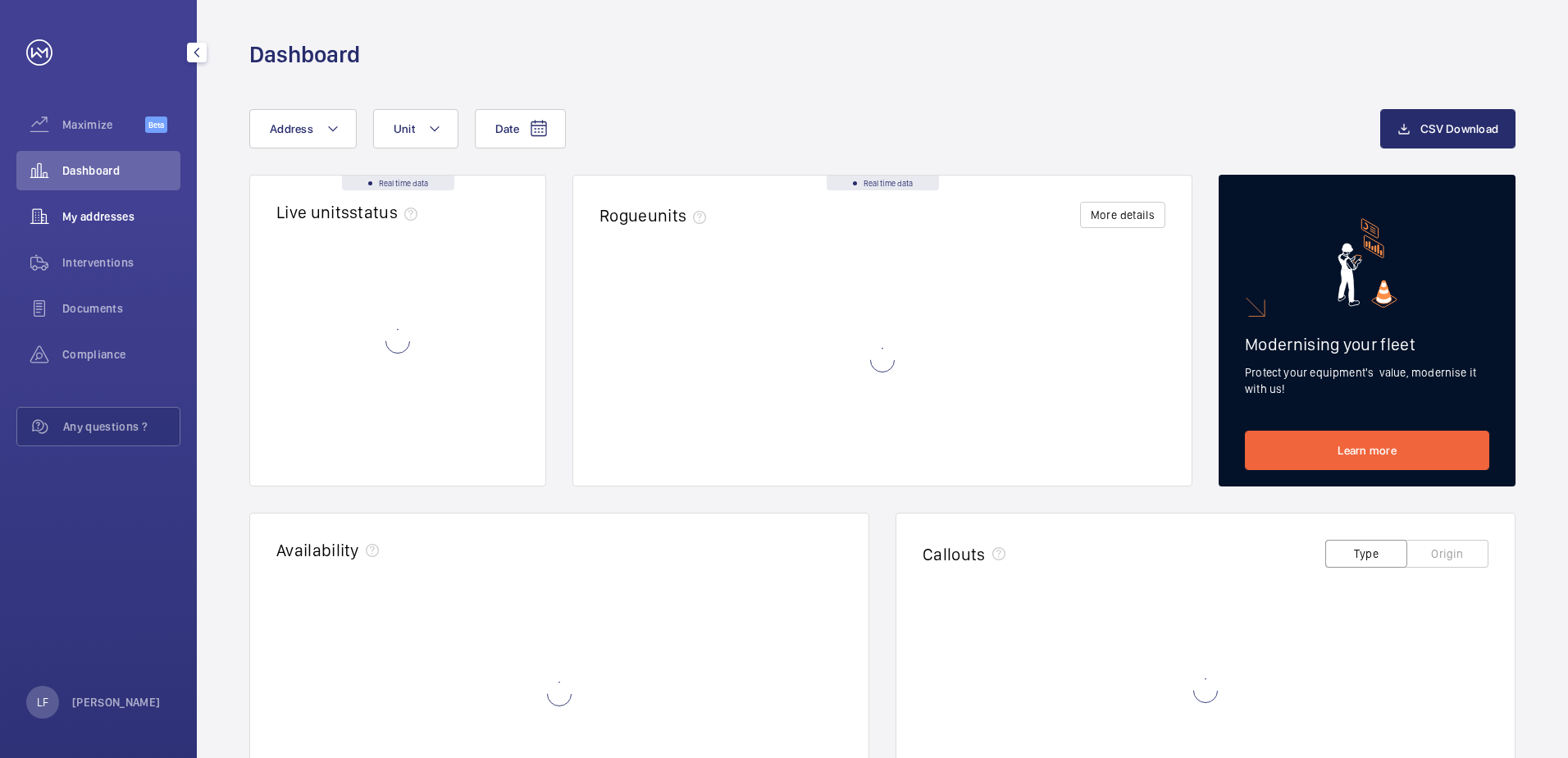
click at [96, 214] on span "My addresses" at bounding box center [121, 216] width 118 height 17
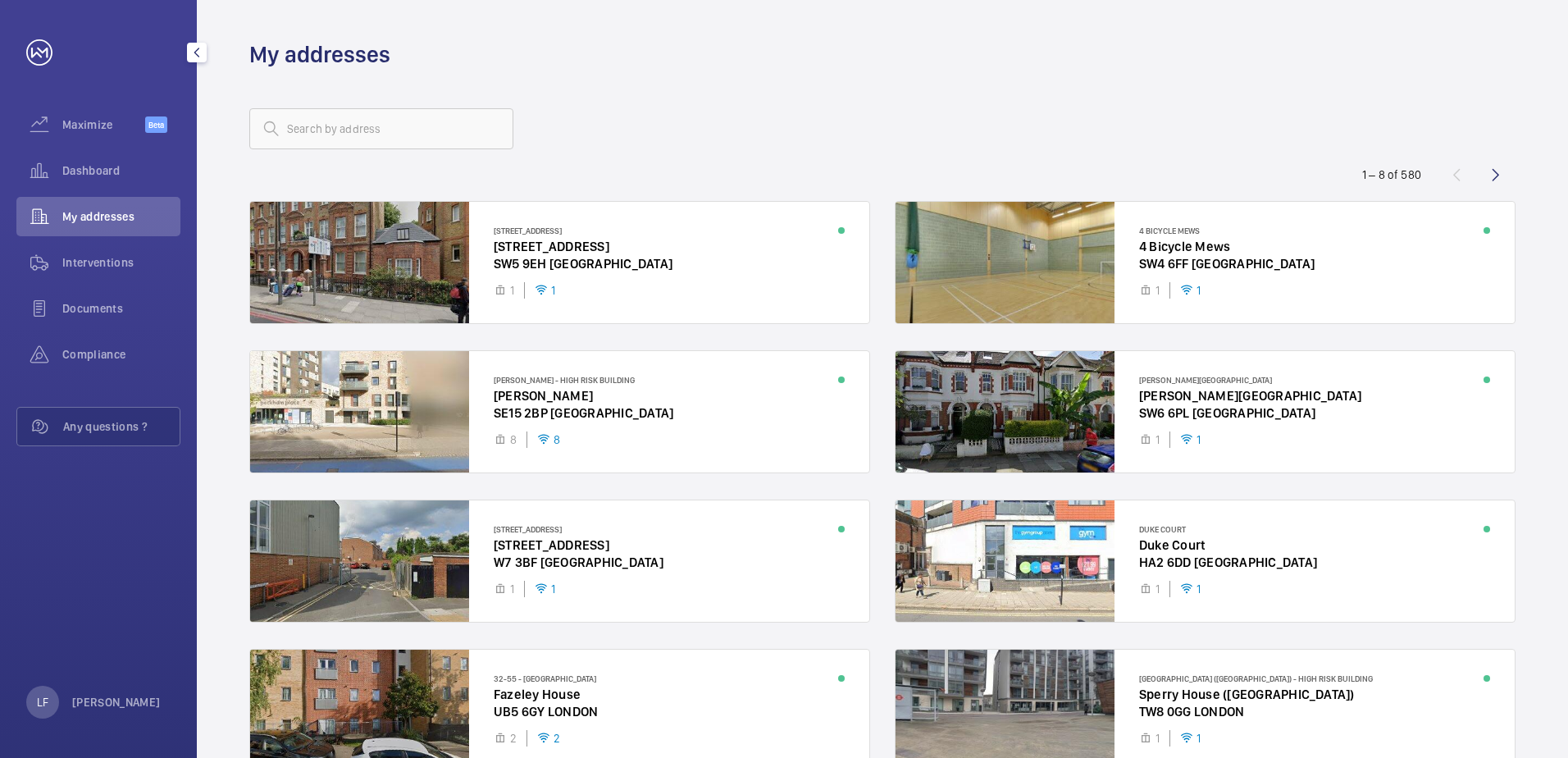
drag, startPoint x: 280, startPoint y: 153, endPoint x: 287, endPoint y: 145, distance: 10.6
click at [283, 146] on wm-front-address-list "1 – 8 of [STREET_ADDRESS] 1 1 4 Bicycle Mews 4 Bicycle [GEOGRAPHIC_DATA] 1 1 [P…" at bounding box center [882, 462] width 1371 height 784
click at [291, 141] on input "text" at bounding box center [380, 129] width 264 height 41
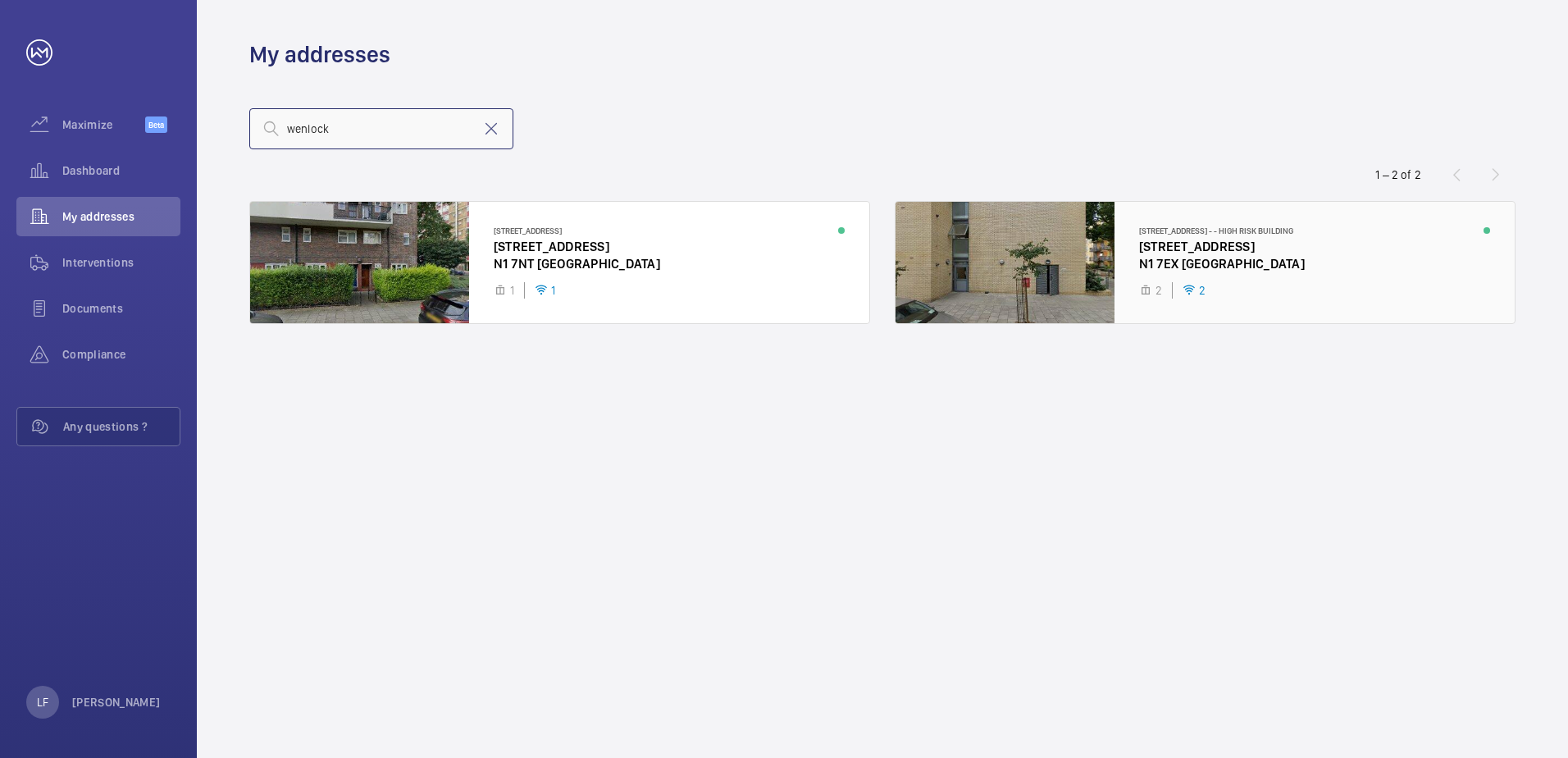
type input "wenlock"
click at [1159, 245] on div at bounding box center [1205, 262] width 619 height 121
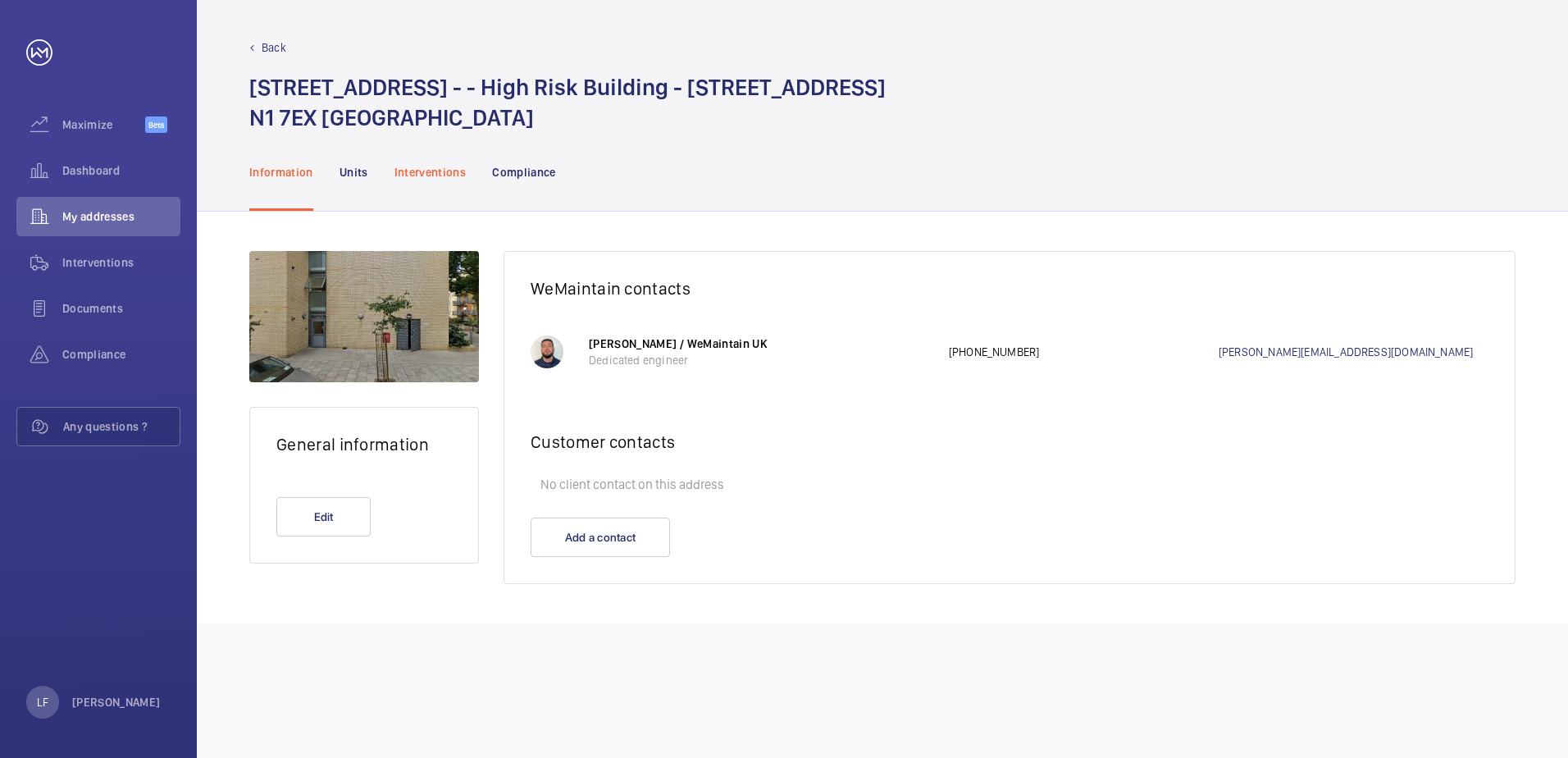
click at [440, 172] on p "Interventions" at bounding box center [430, 172] width 72 height 17
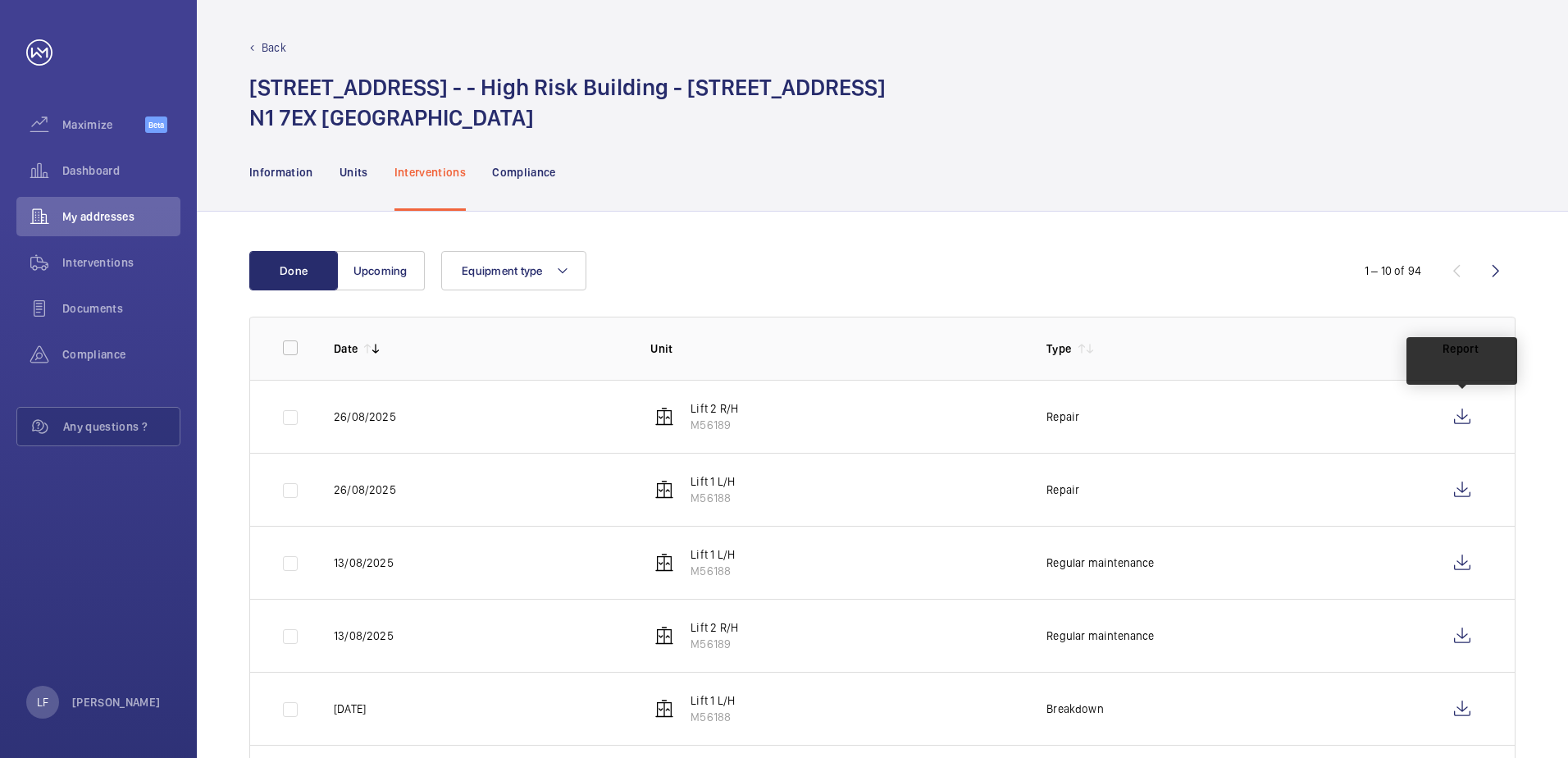
click at [1492, 415] on td at bounding box center [1465, 416] width 99 height 73
click at [1475, 419] on wm-front-icon-button at bounding box center [1462, 417] width 39 height 39
click at [96, 173] on span "Dashboard" at bounding box center [121, 171] width 118 height 17
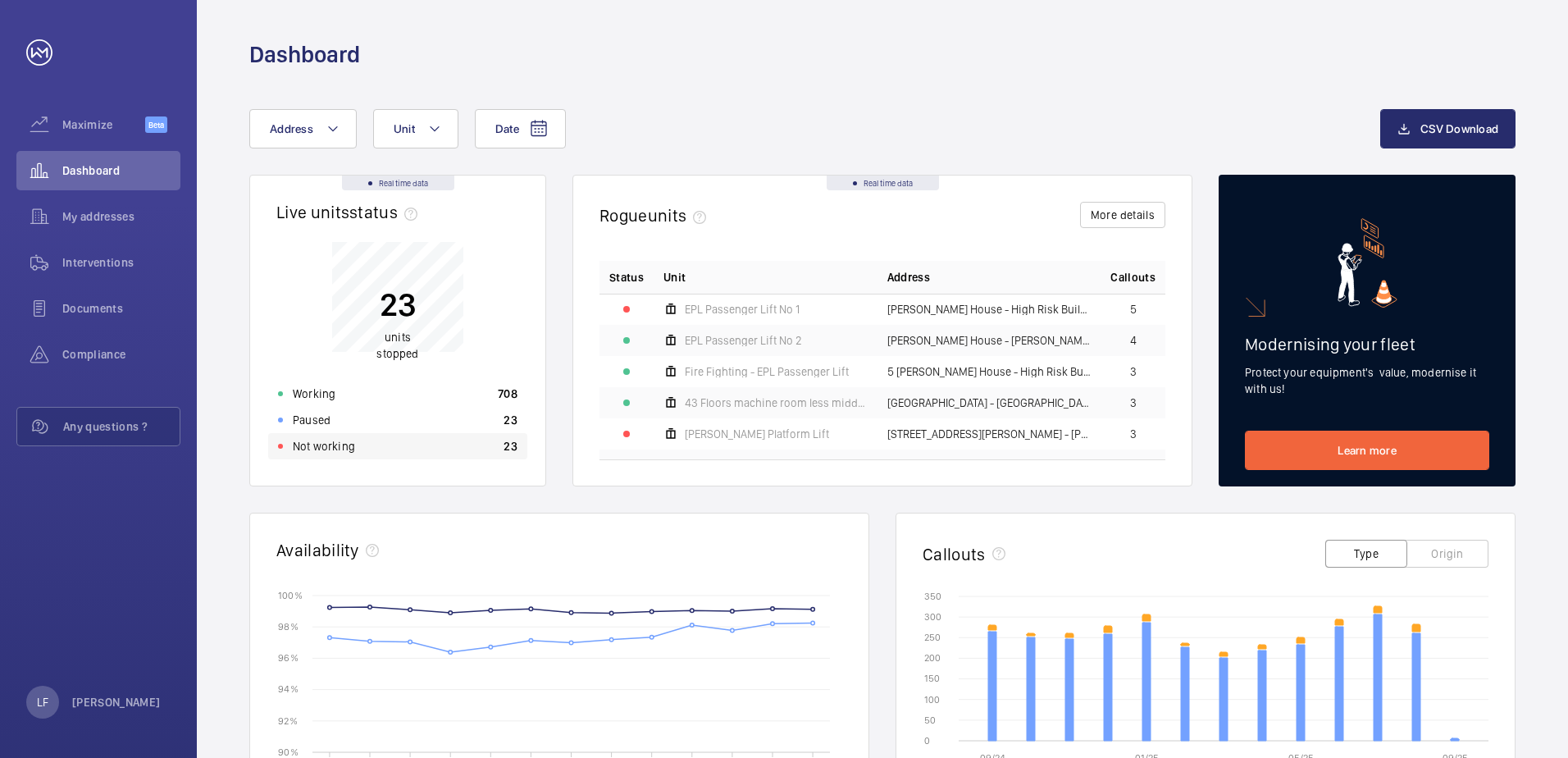
click at [341, 441] on p "Not working" at bounding box center [323, 447] width 62 height 17
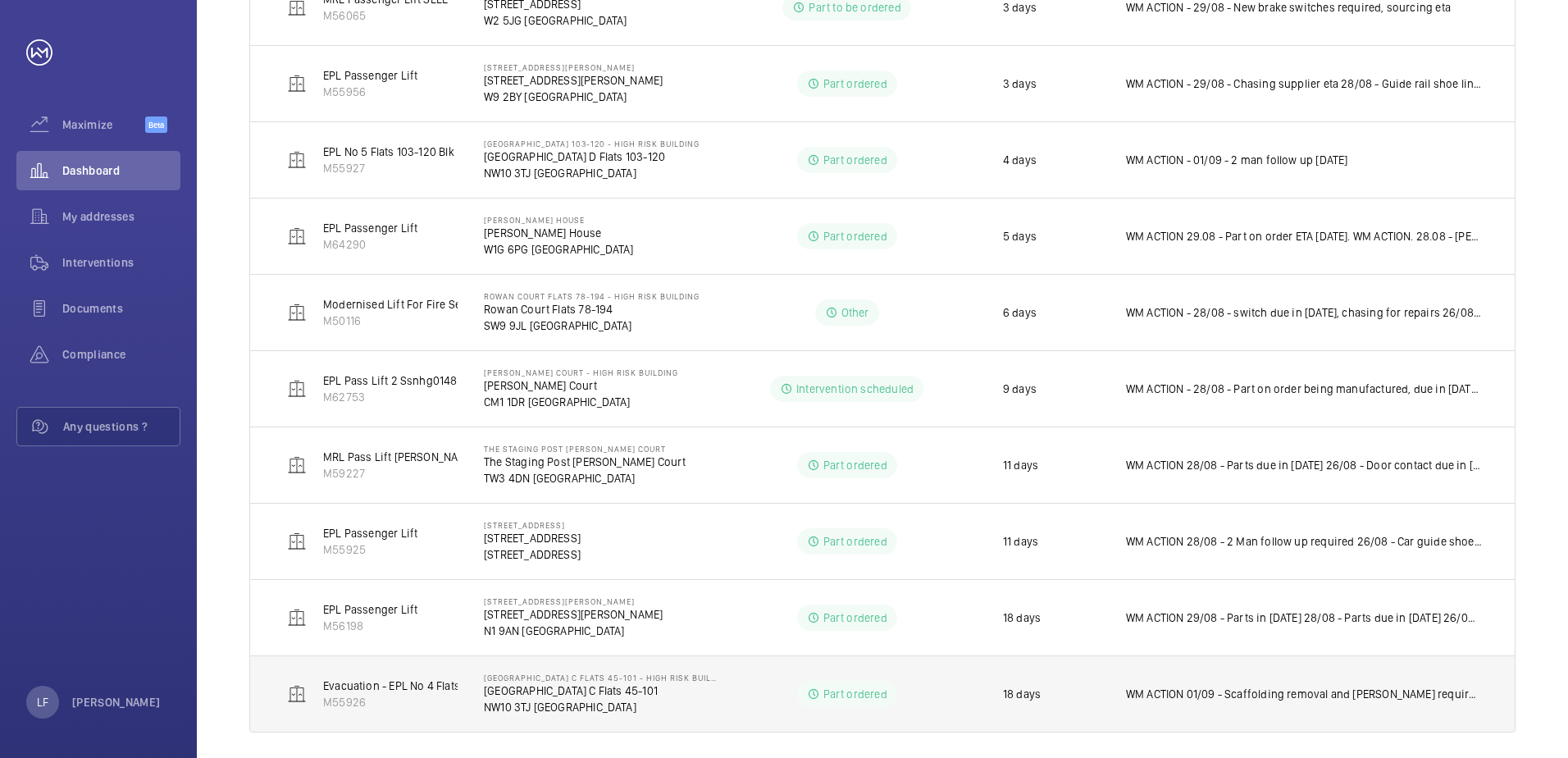
scroll to position [929, 0]
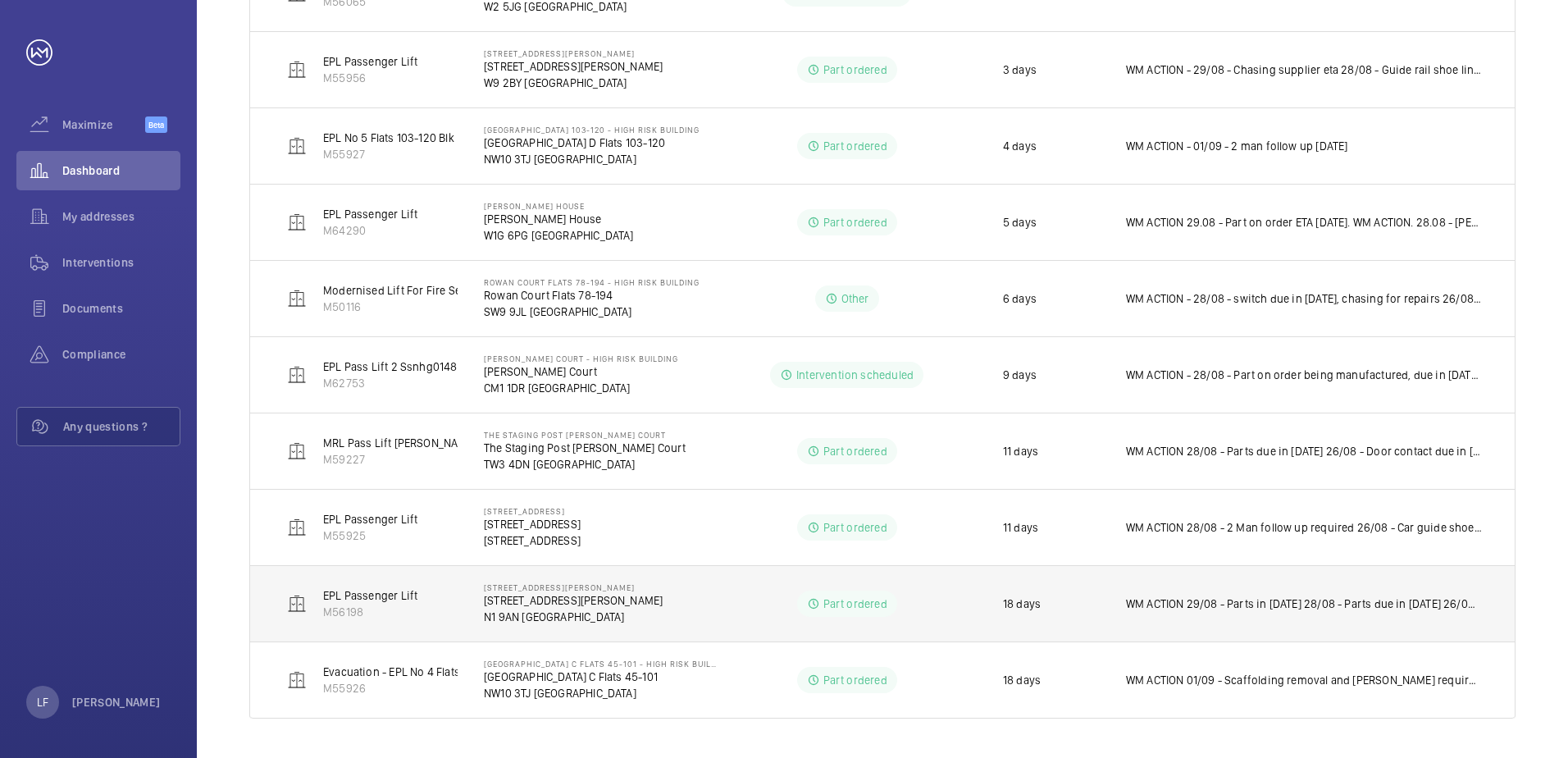
click at [532, 617] on p "N1 9AN [GEOGRAPHIC_DATA]" at bounding box center [573, 617] width 179 height 17
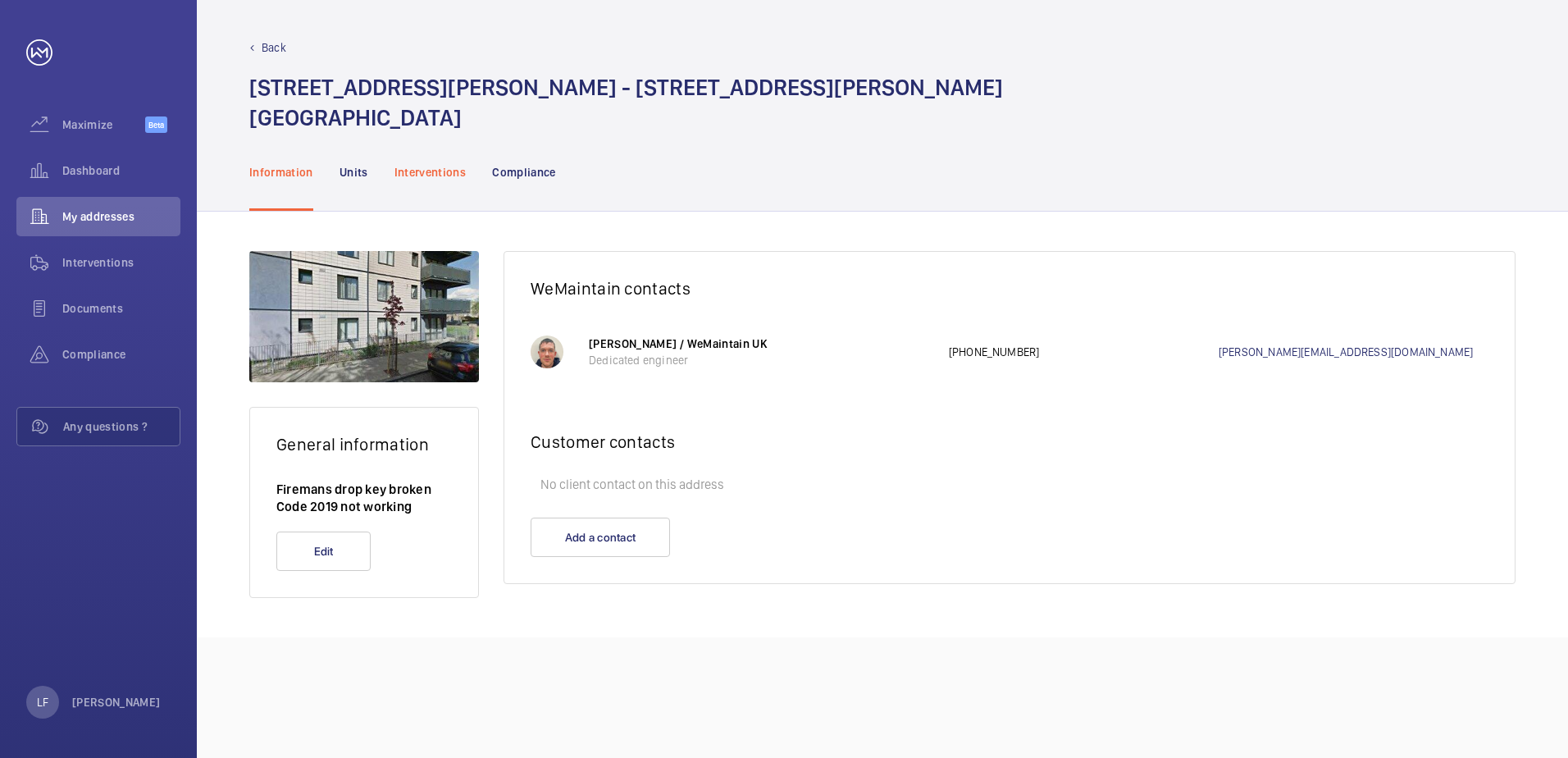
click at [443, 179] on p "Interventions" at bounding box center [430, 172] width 72 height 17
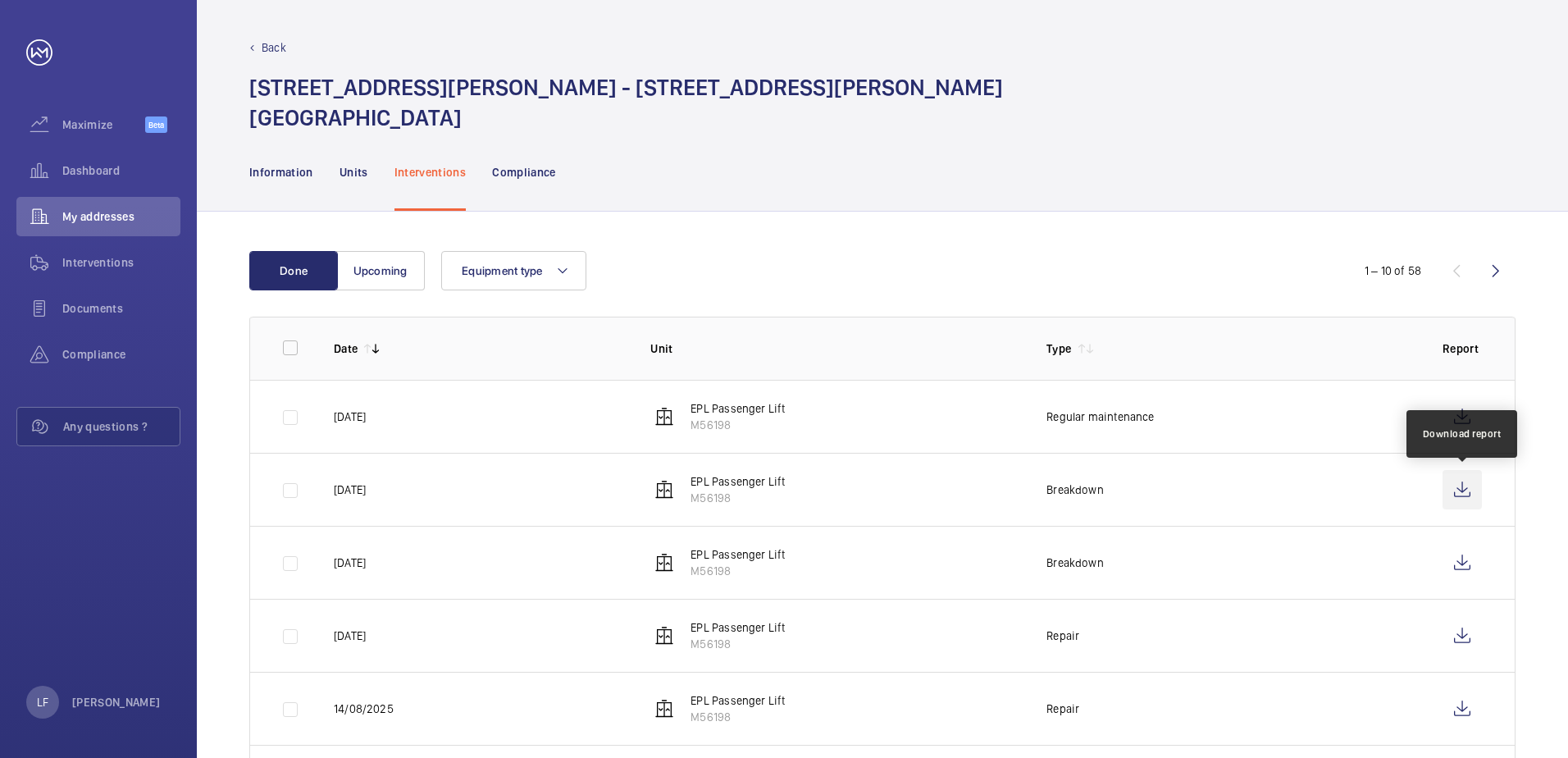
click at [1452, 496] on wm-front-icon-button at bounding box center [1462, 489] width 39 height 39
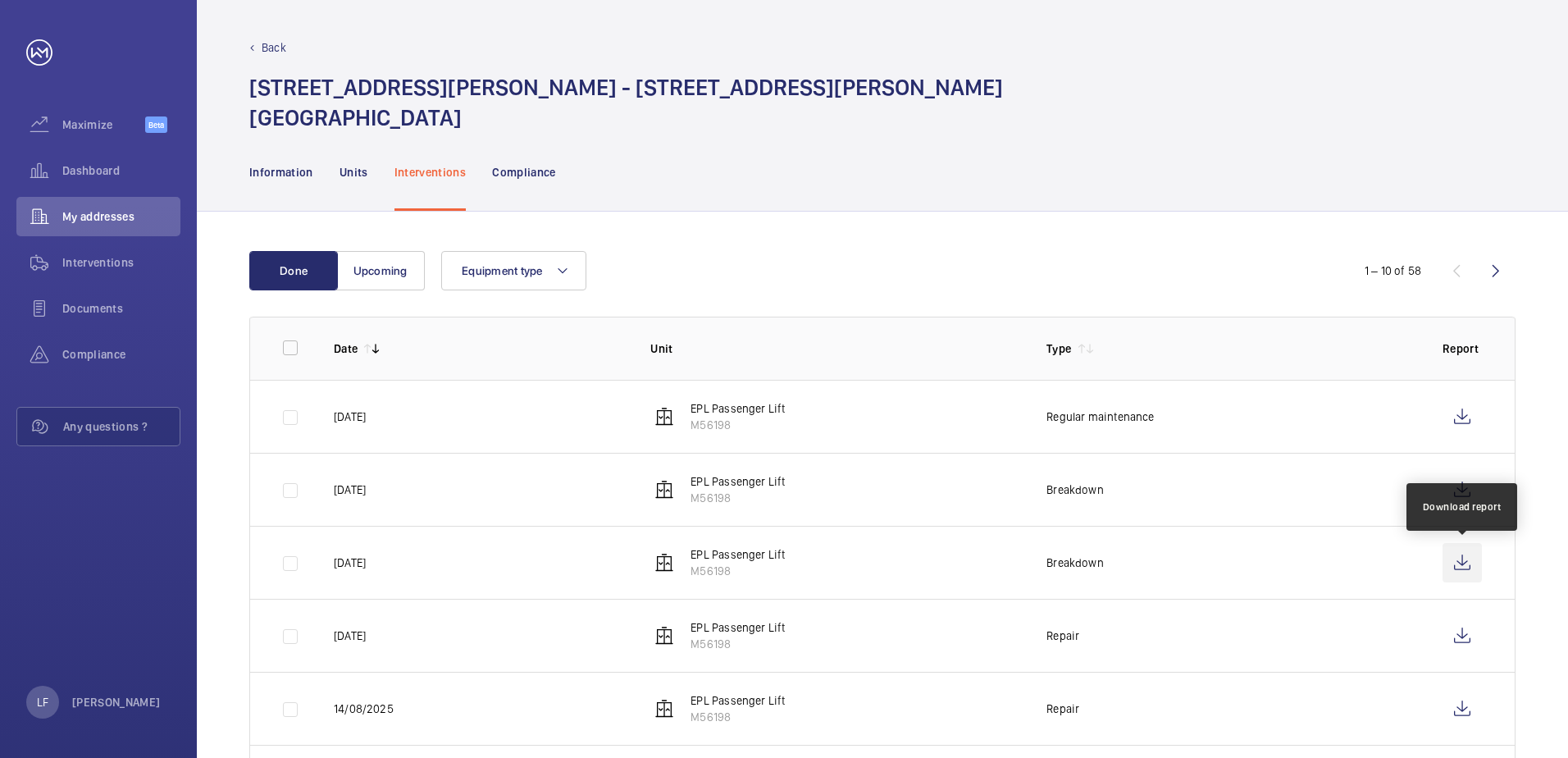
click at [1461, 562] on wm-front-icon-button at bounding box center [1462, 562] width 39 height 39
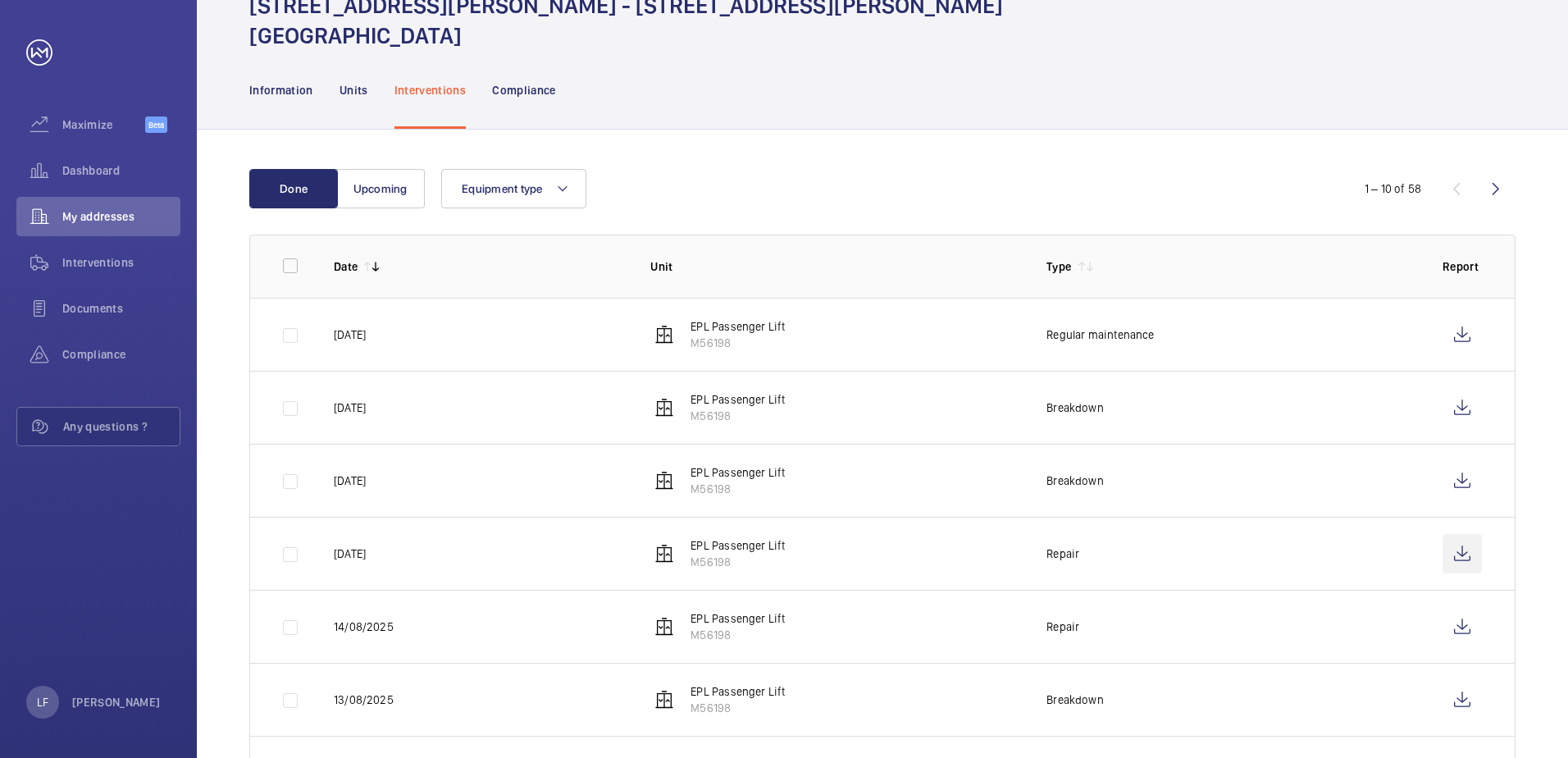
click at [1465, 558] on wm-front-icon-button at bounding box center [1462, 554] width 39 height 39
click at [79, 174] on span "Dashboard" at bounding box center [121, 171] width 118 height 17
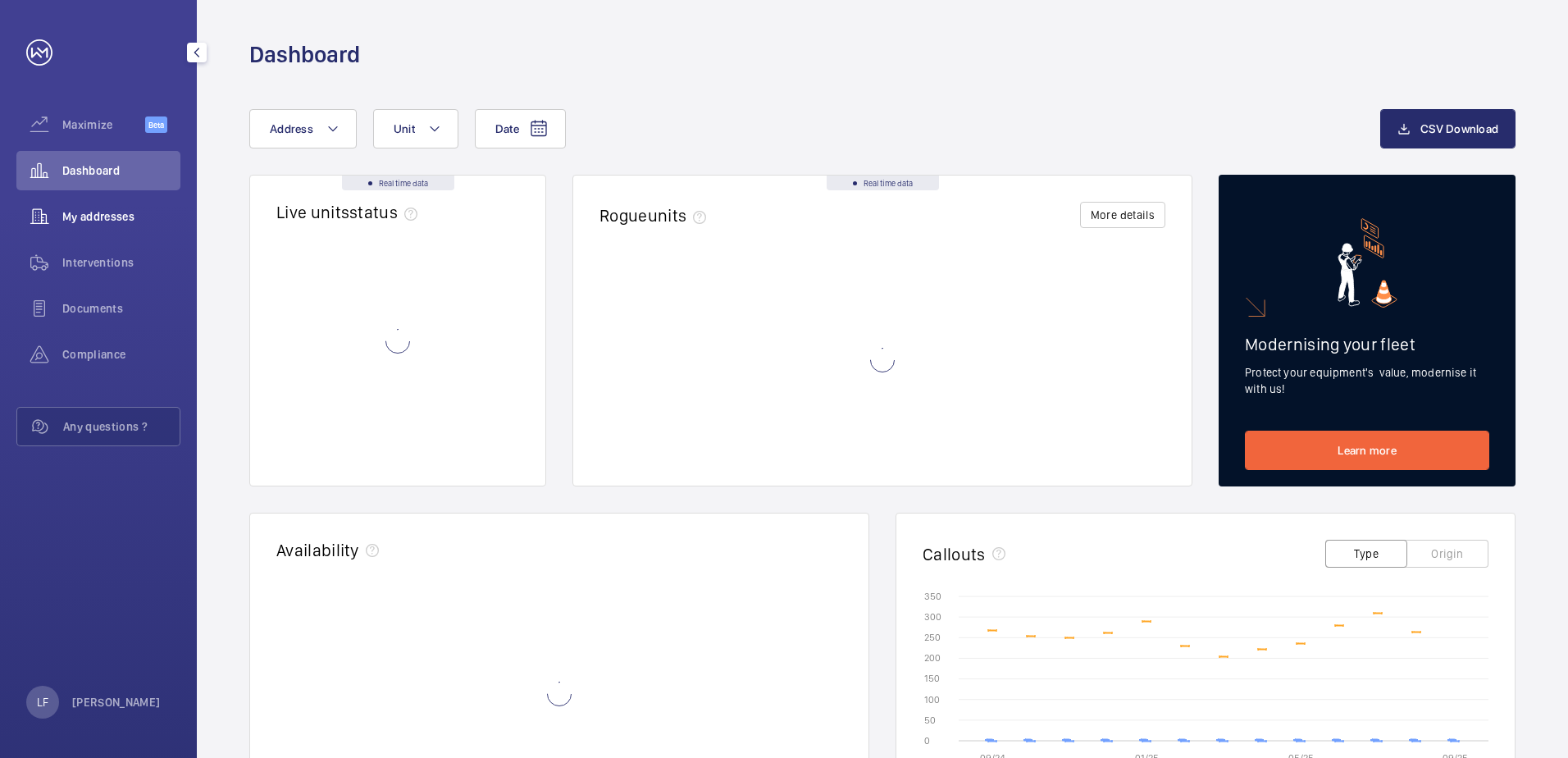
drag, startPoint x: 100, startPoint y: 197, endPoint x: 105, endPoint y: 215, distance: 18.7
click at [100, 200] on div "My addresses" at bounding box center [99, 216] width 164 height 39
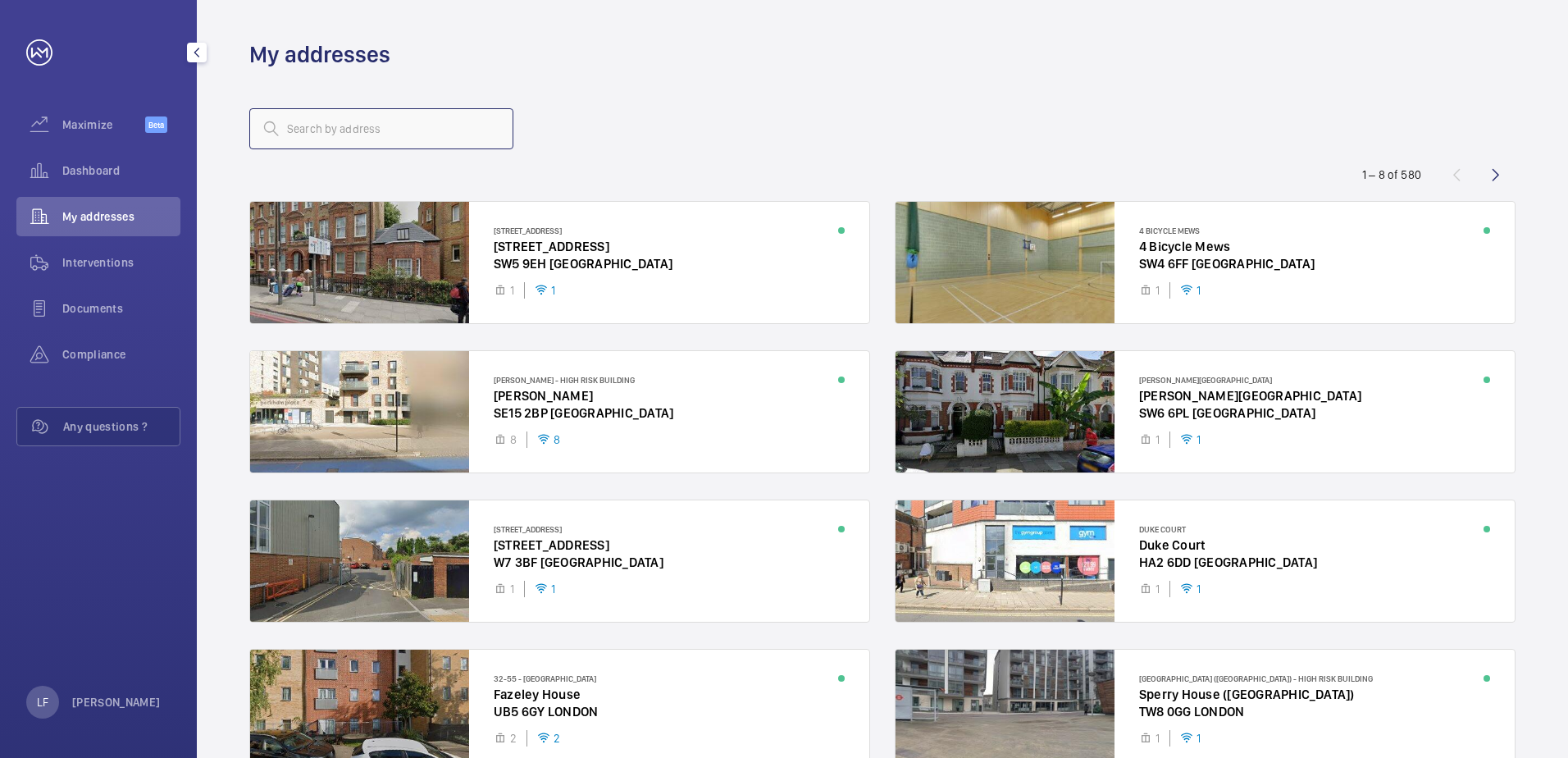
click at [321, 137] on input "text" at bounding box center [380, 129] width 264 height 41
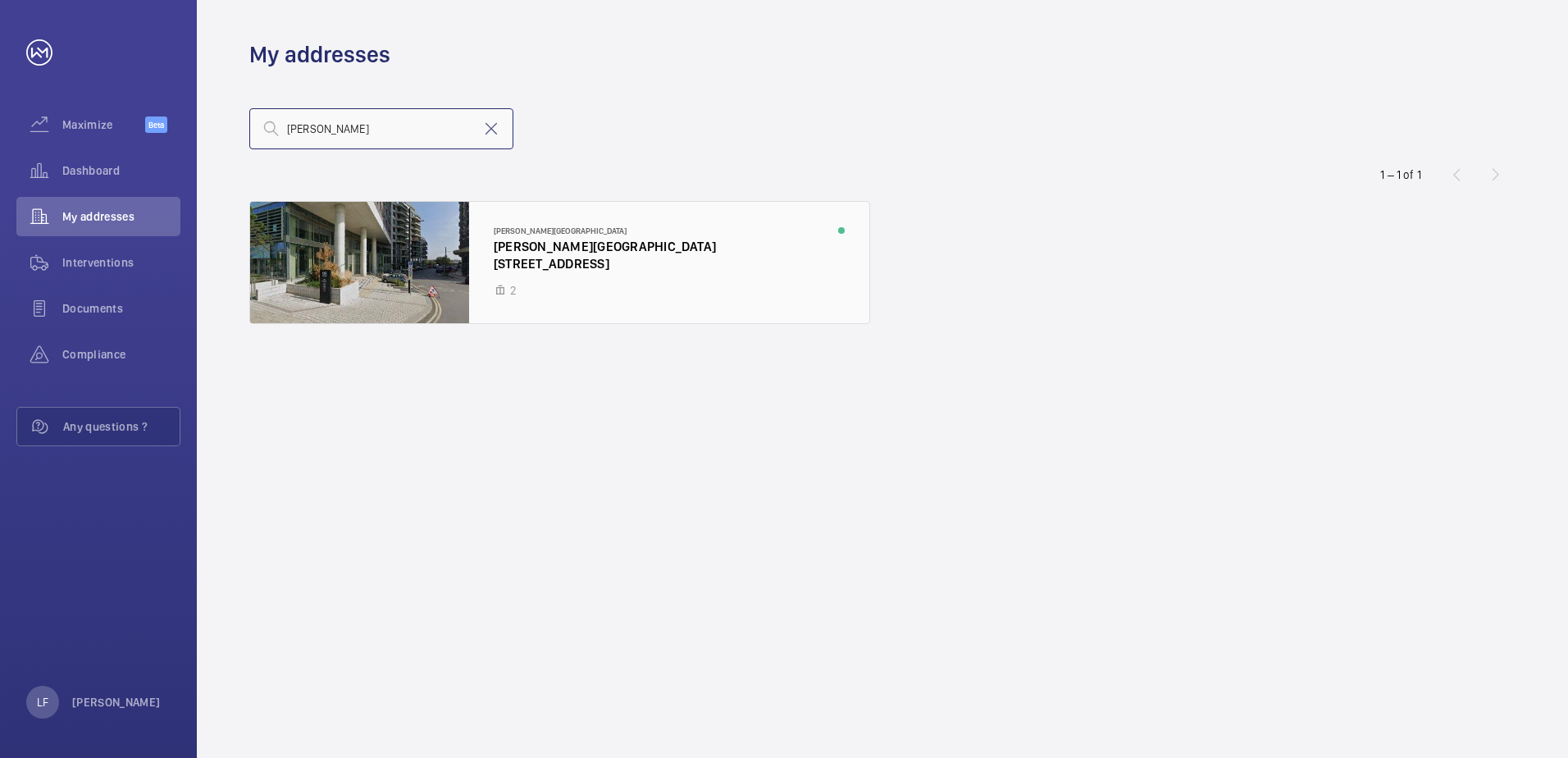
type input "[PERSON_NAME]"
click at [531, 253] on div at bounding box center [559, 262] width 619 height 121
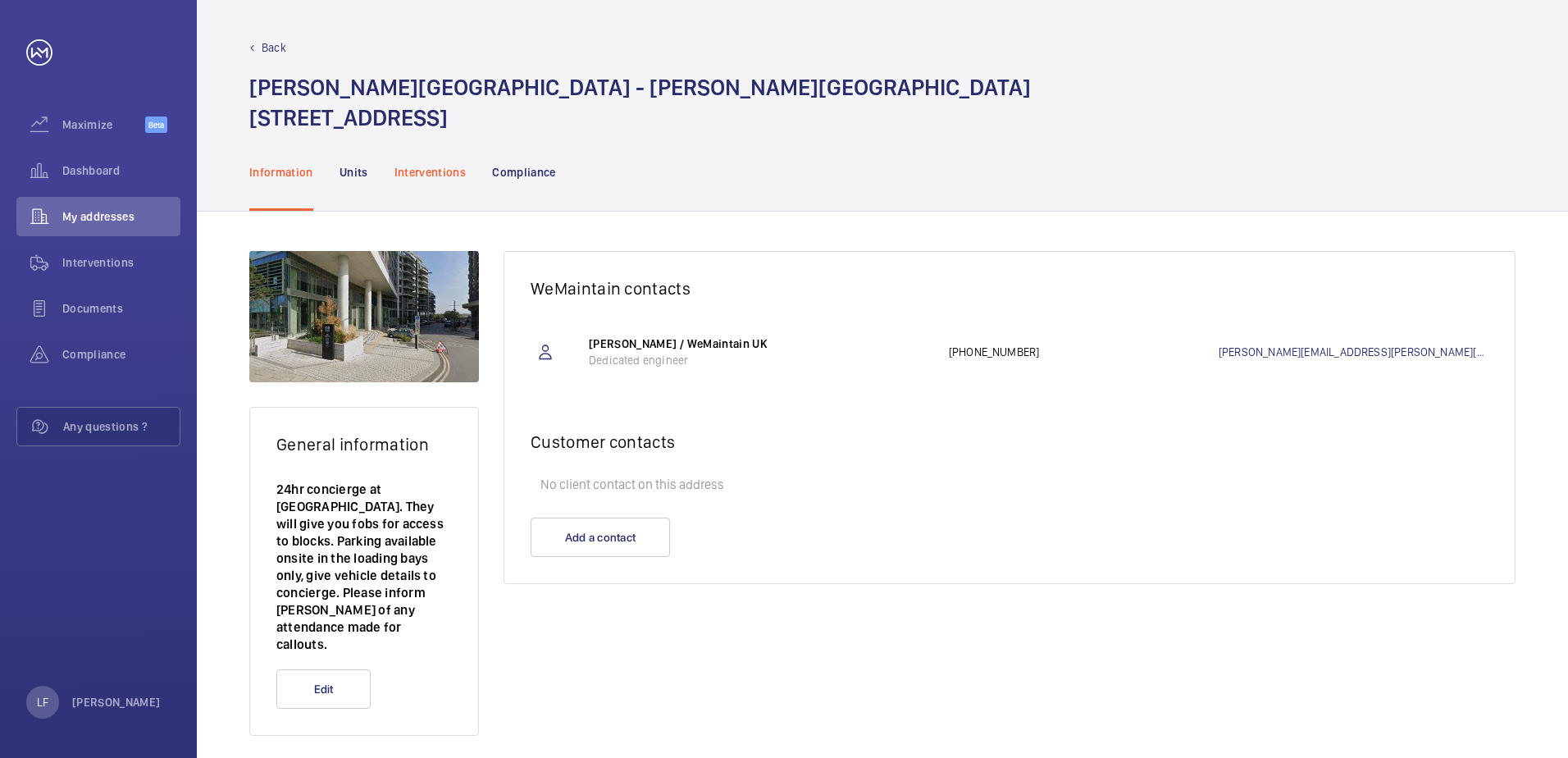
click at [433, 180] on p "Interventions" at bounding box center [430, 172] width 72 height 17
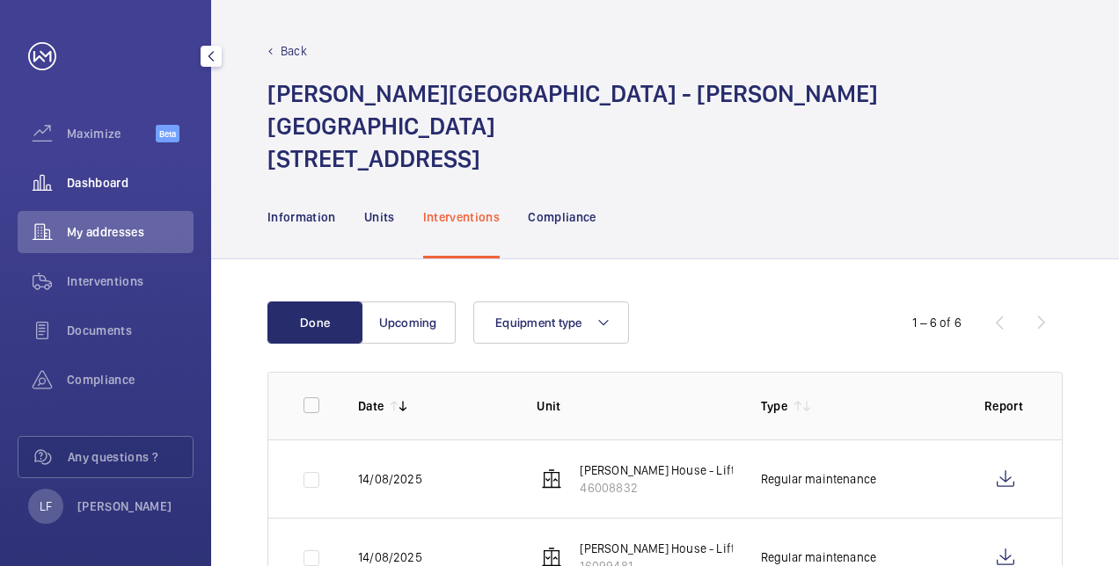
click at [134, 176] on span "Dashboard" at bounding box center [130, 183] width 127 height 18
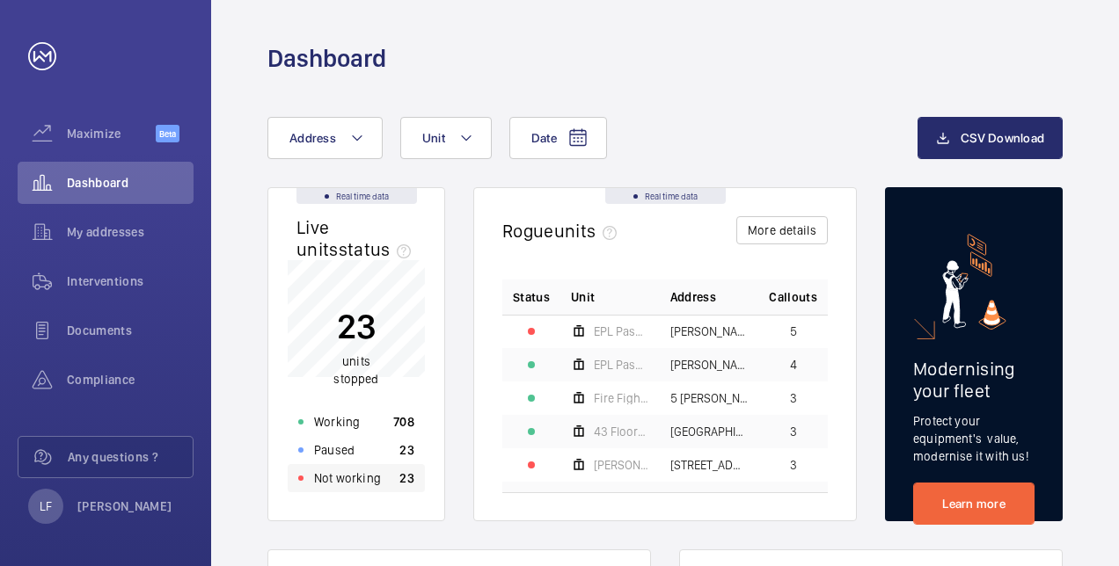
click at [358, 489] on div "Not working 23" at bounding box center [356, 478] width 137 height 28
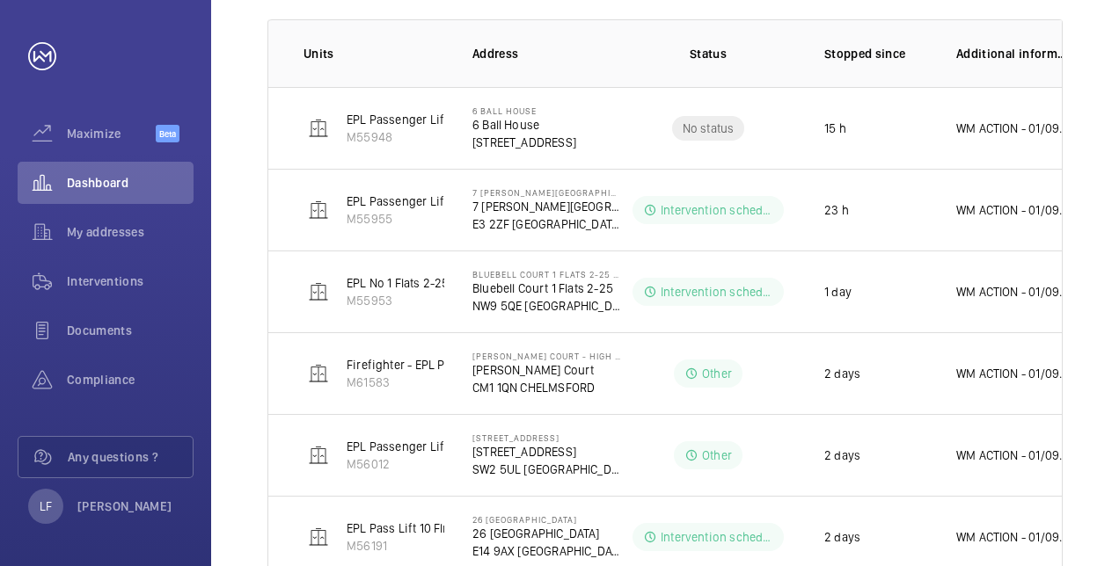
scroll to position [264, 0]
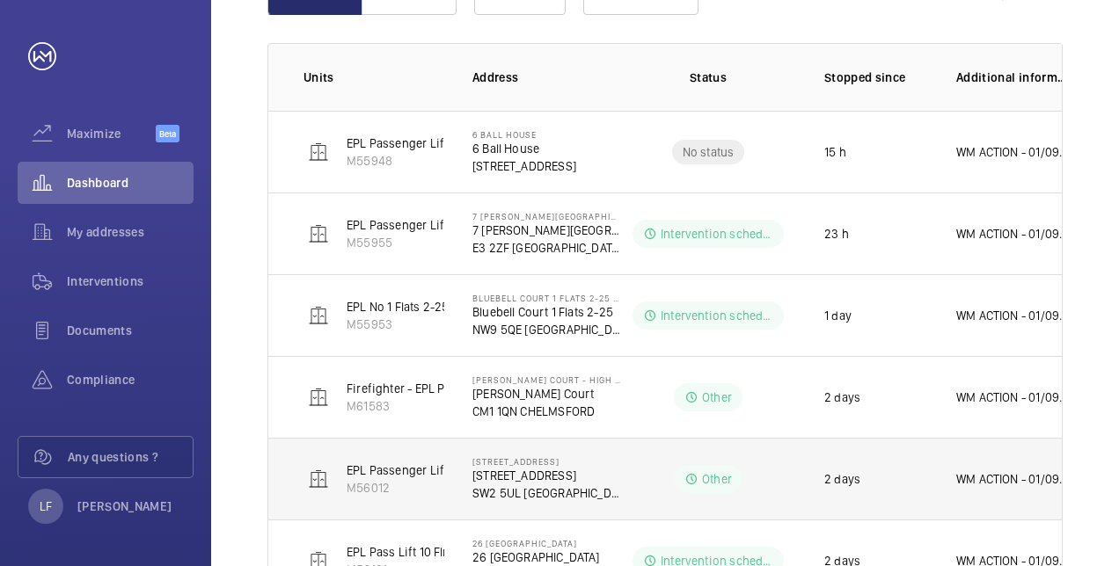
drag, startPoint x: 501, startPoint y: 497, endPoint x: 442, endPoint y: 501, distance: 60.0
click at [442, 501] on td "EPL Passenger Lift No 2 M56012" at bounding box center [356, 479] width 176 height 82
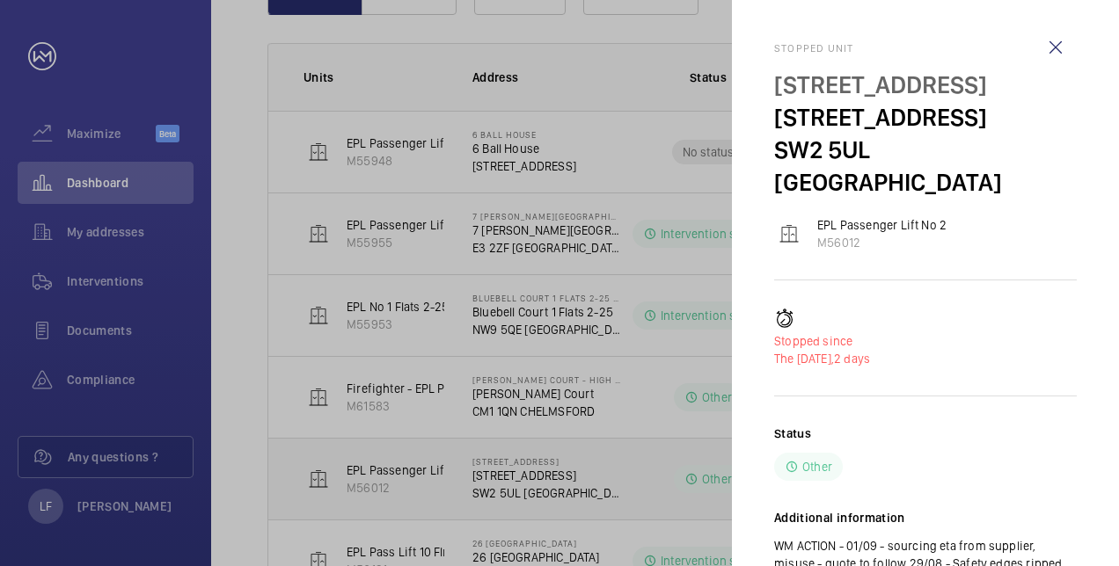
click at [442, 501] on div at bounding box center [559, 283] width 1119 height 566
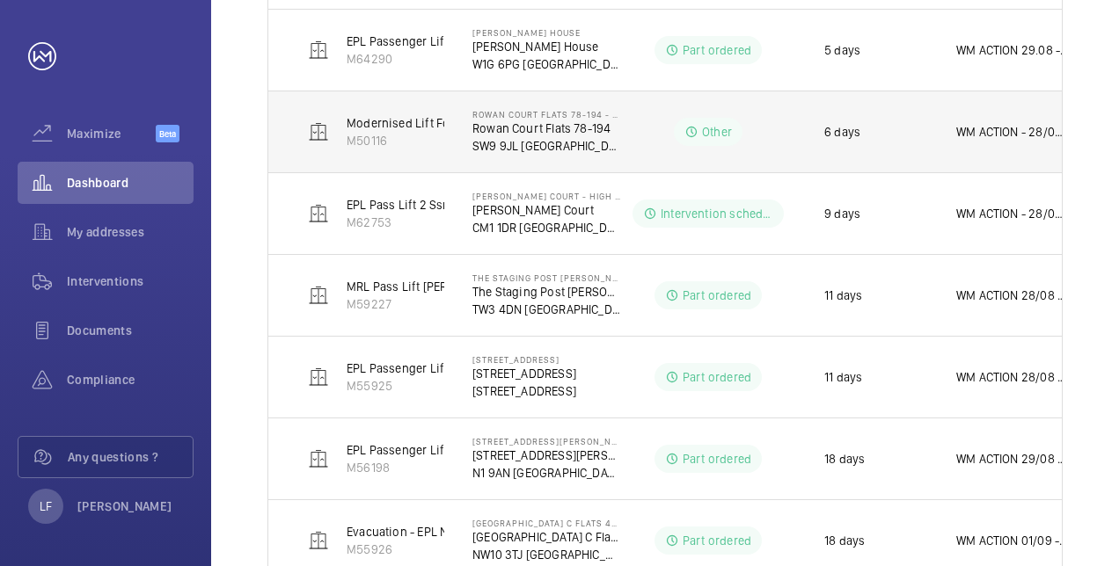
scroll to position [1237, 0]
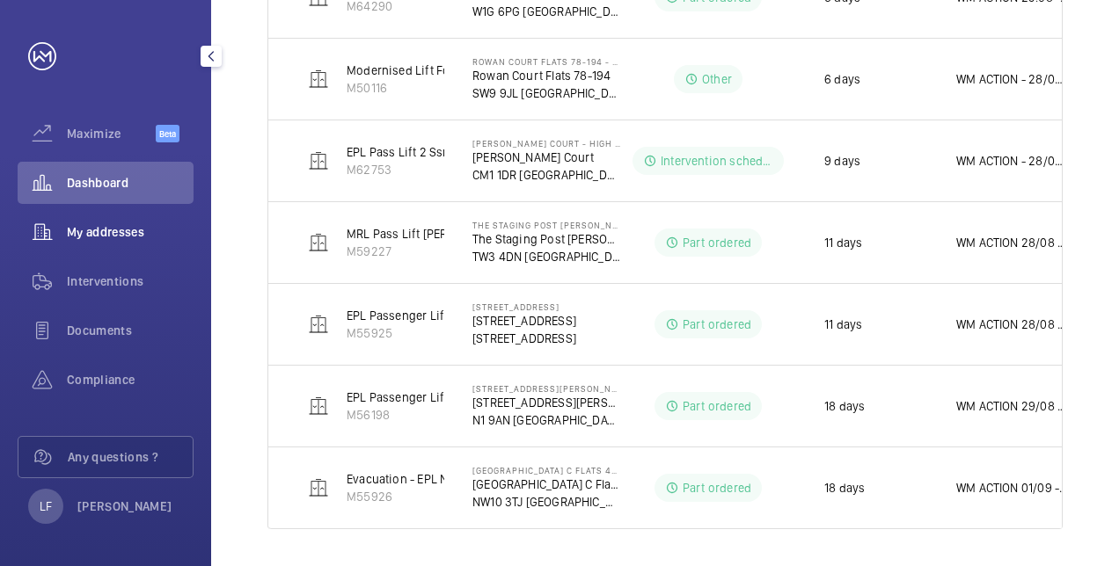
click at [96, 230] on span "My addresses" at bounding box center [130, 232] width 127 height 18
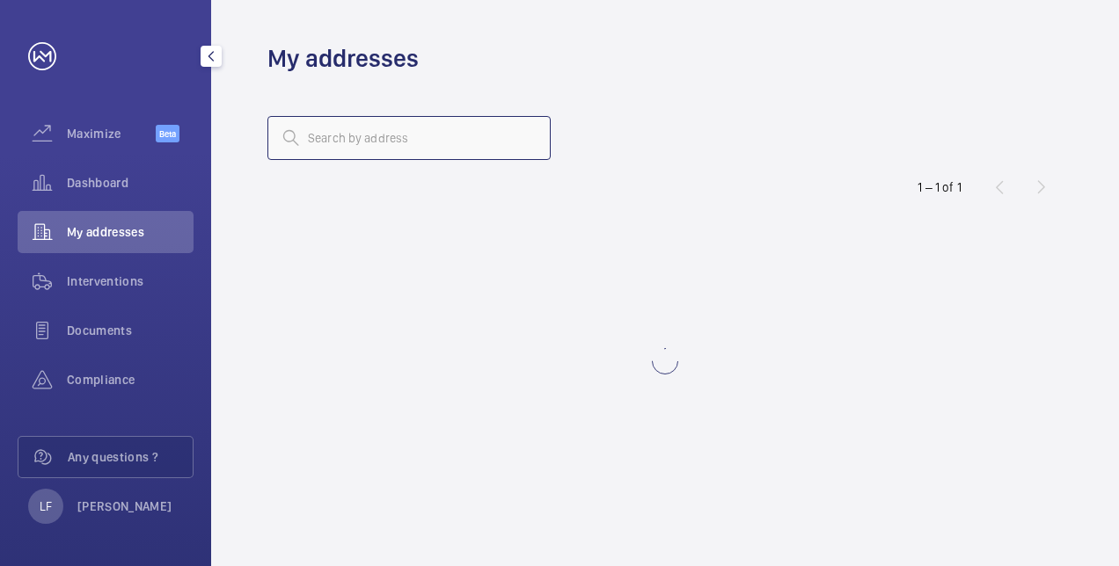
click at [341, 144] on input "text" at bounding box center [408, 138] width 283 height 44
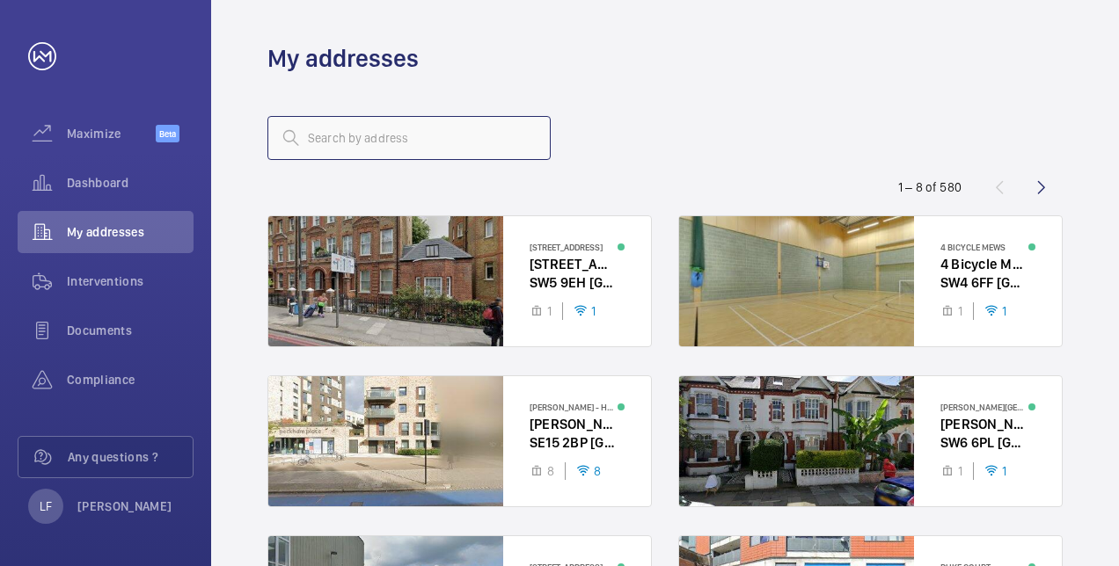
paste input "[GEOGRAPHIC_DATA]"
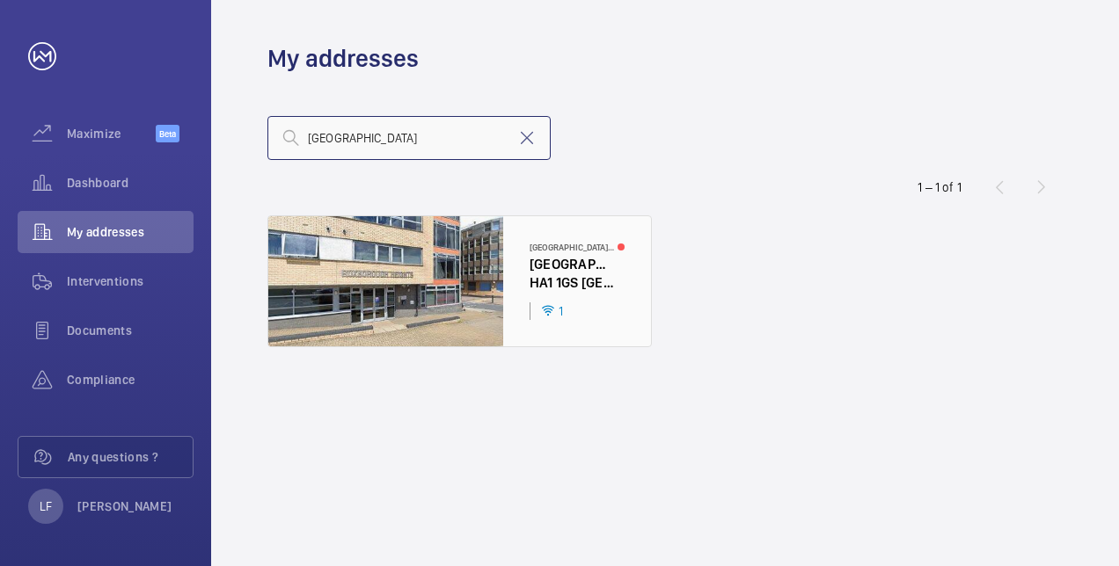
type input "[GEOGRAPHIC_DATA]"
click at [553, 274] on div at bounding box center [459, 281] width 383 height 130
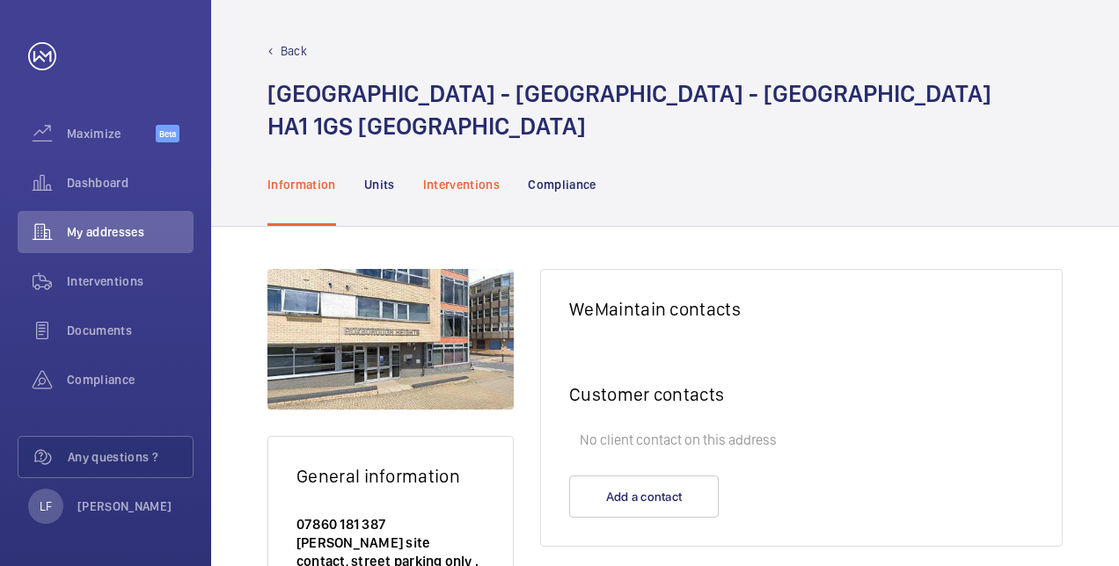
click at [494, 190] on p "Interventions" at bounding box center [461, 185] width 77 height 18
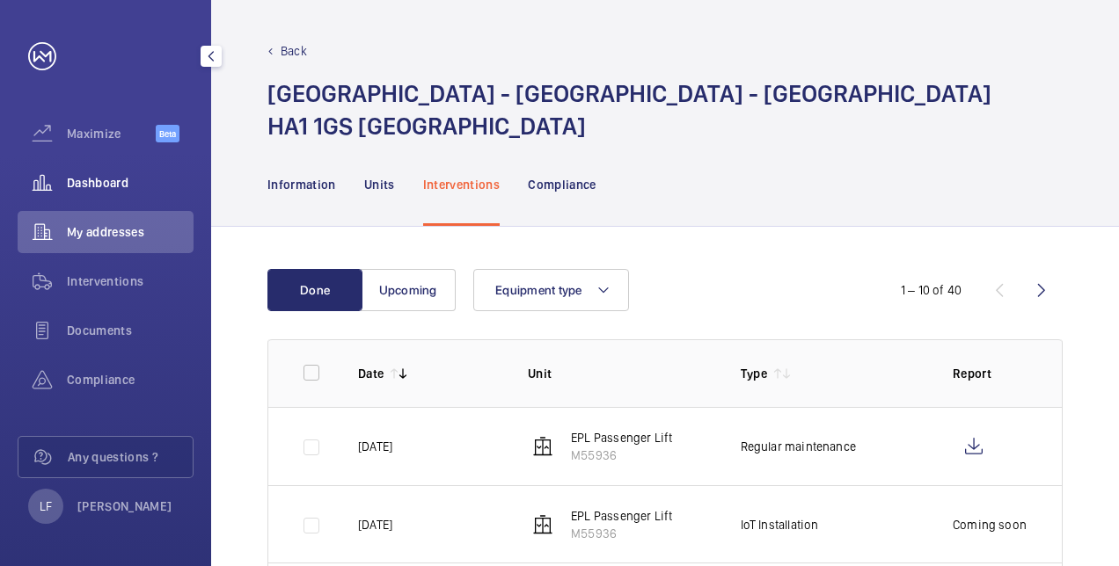
click at [105, 194] on div "Dashboard" at bounding box center [106, 183] width 176 height 42
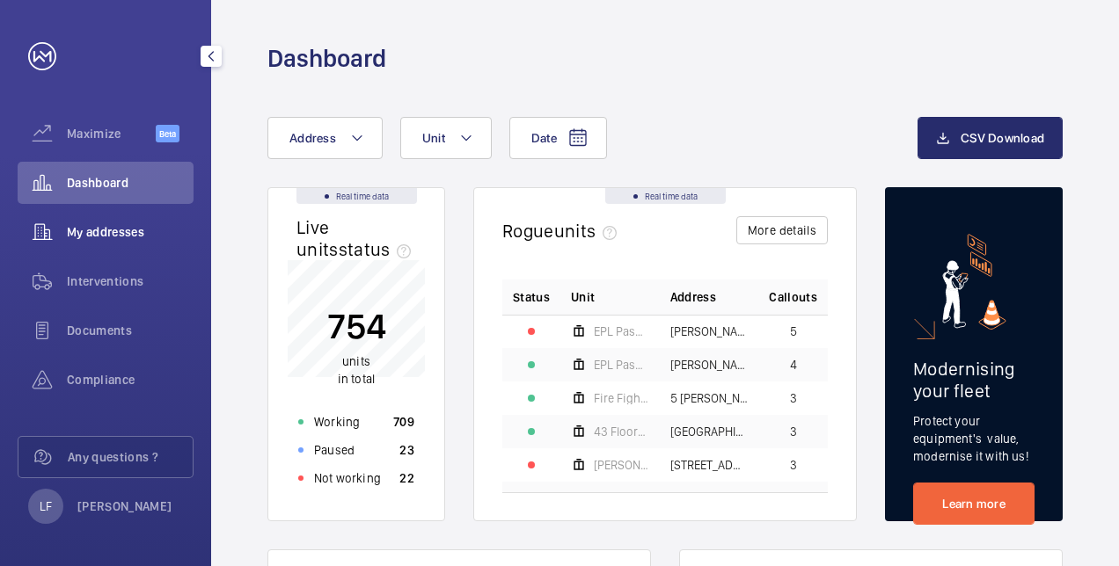
click at [135, 239] on span "My addresses" at bounding box center [130, 232] width 127 height 18
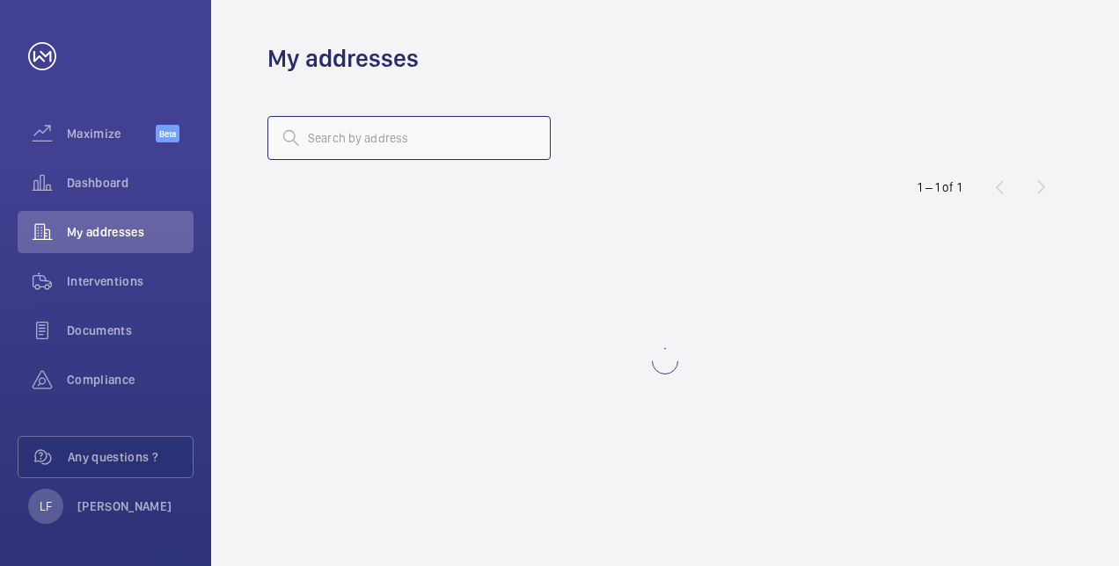
click at [341, 153] on input "text" at bounding box center [408, 138] width 283 height 44
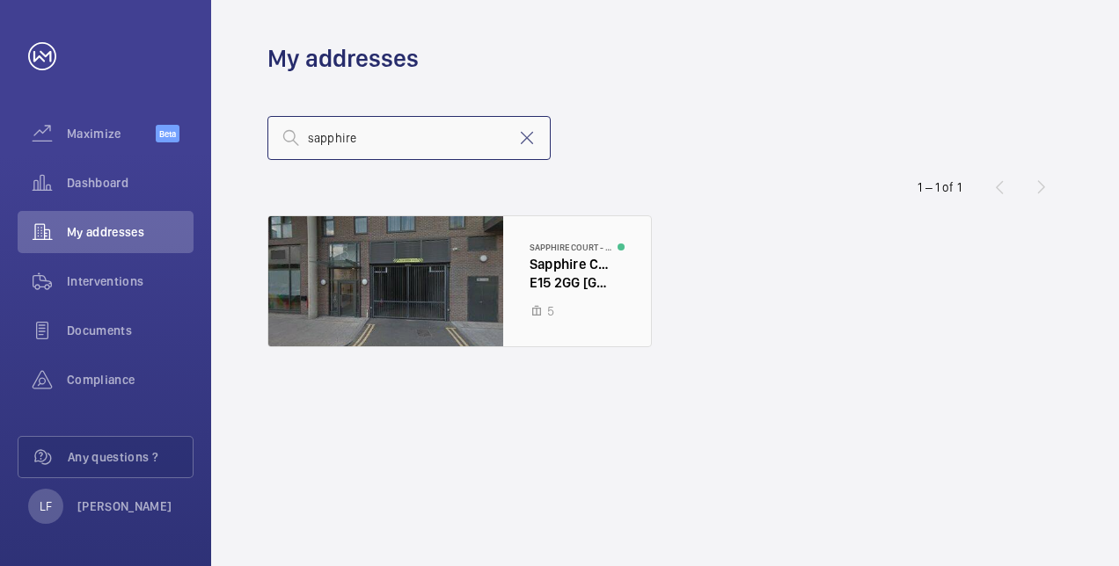
type input "sapphire"
click at [547, 265] on div at bounding box center [459, 281] width 383 height 130
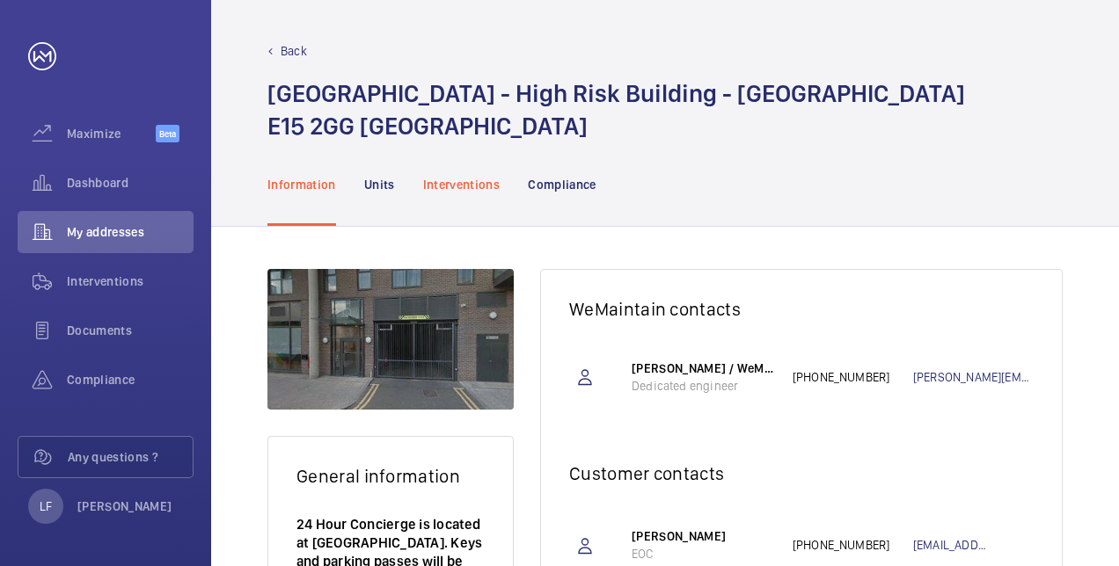
click at [464, 186] on p "Interventions" at bounding box center [461, 185] width 77 height 18
